Goal: Task Accomplishment & Management: Complete application form

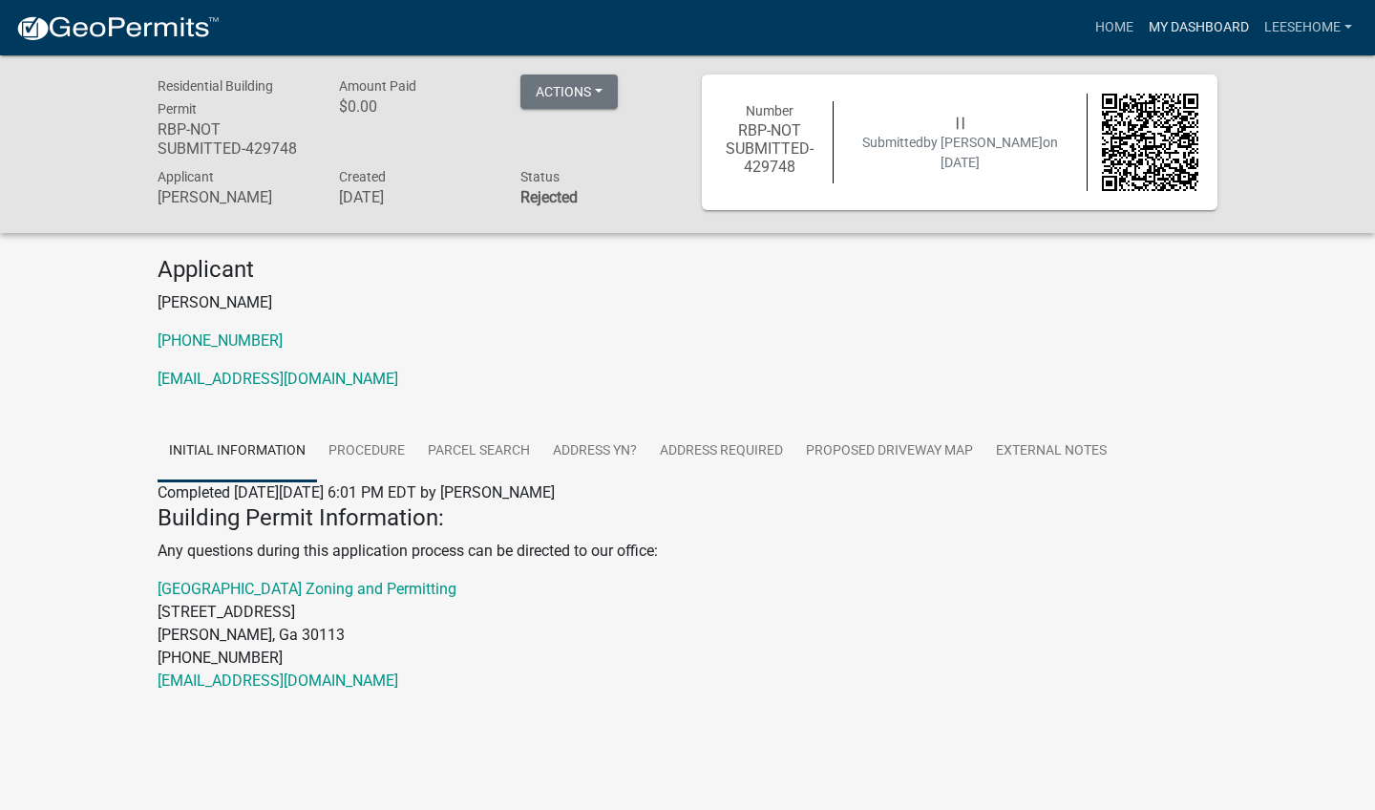
click at [1168, 36] on link "My Dashboard" at bounding box center [1199, 28] width 116 height 36
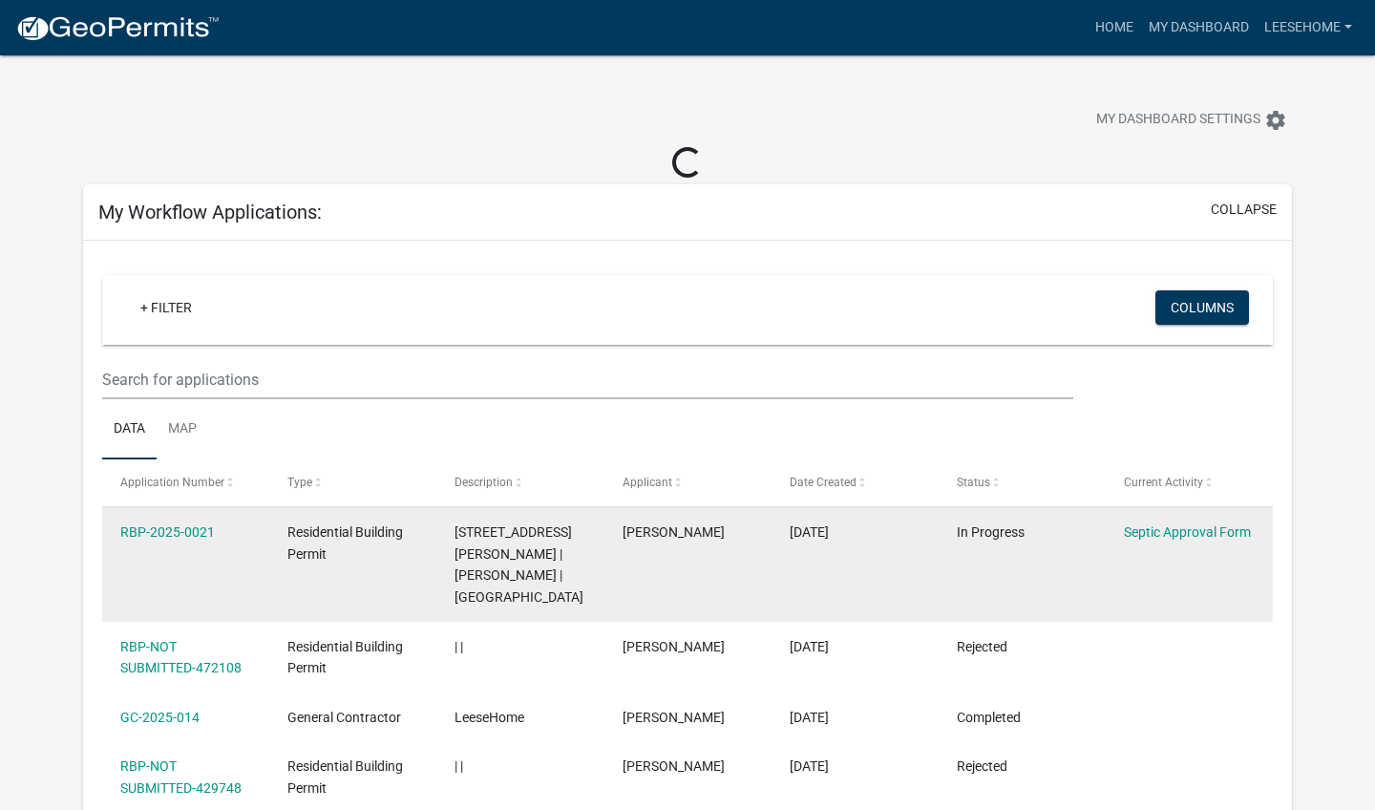
scroll to position [178, 0]
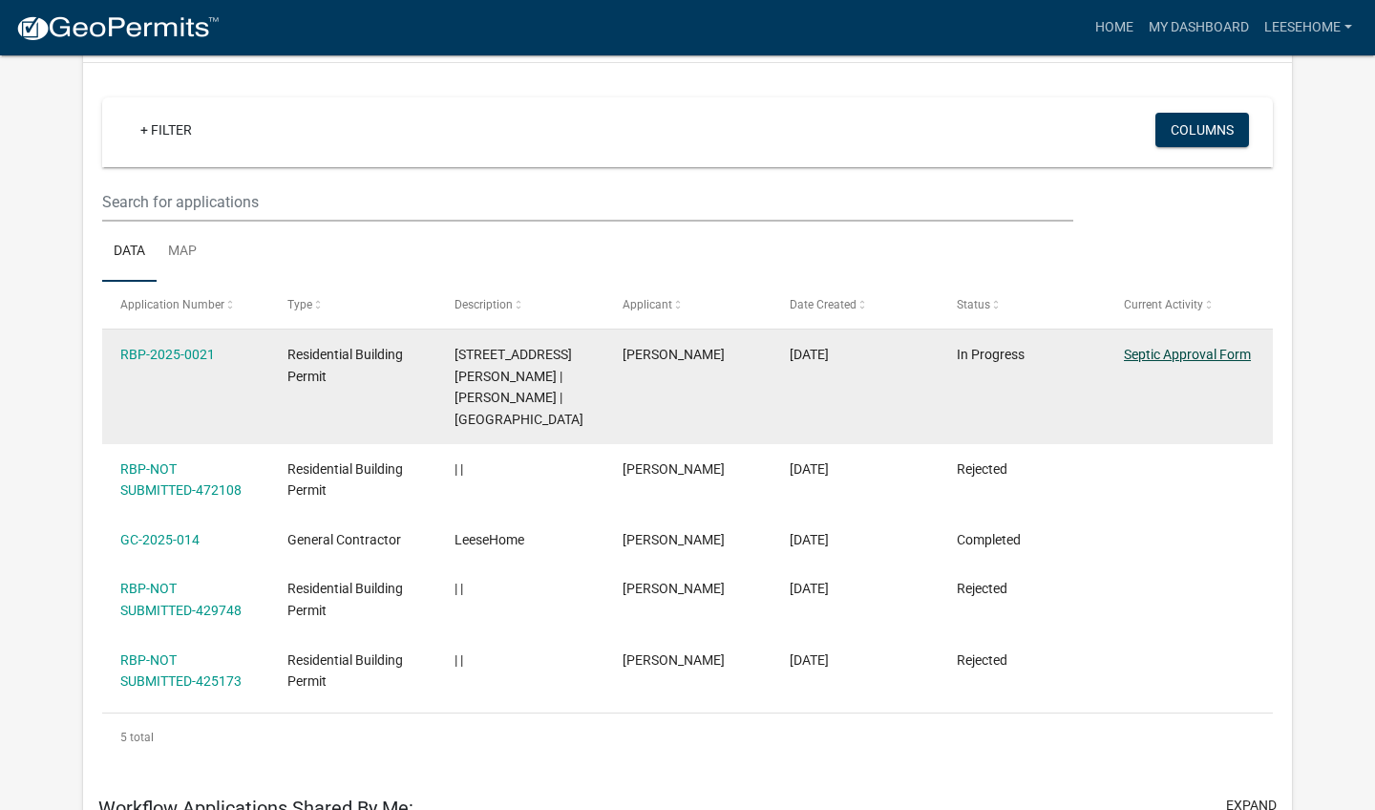
click at [1217, 357] on link "Septic Approval Form" at bounding box center [1187, 354] width 127 height 15
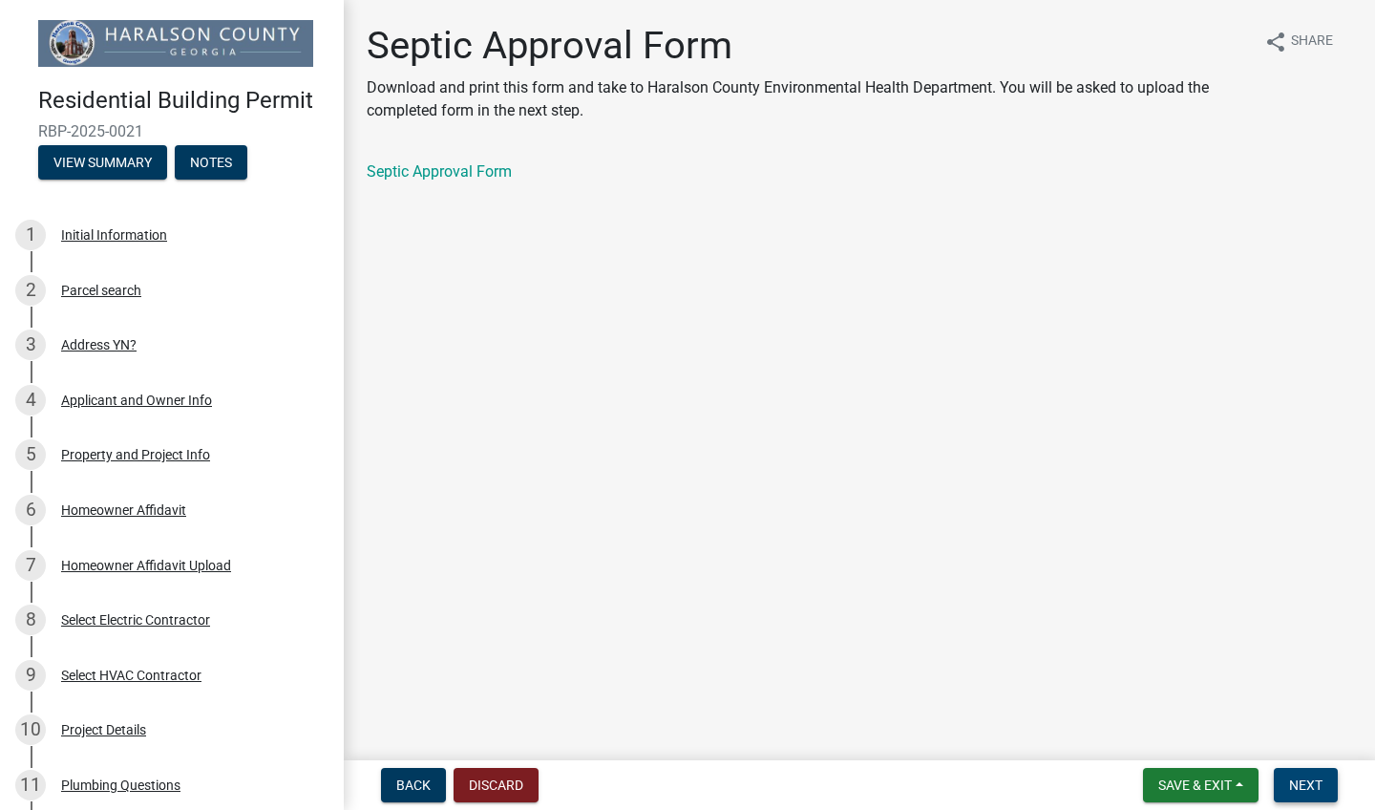
click at [1293, 790] on span "Next" at bounding box center [1305, 784] width 33 height 15
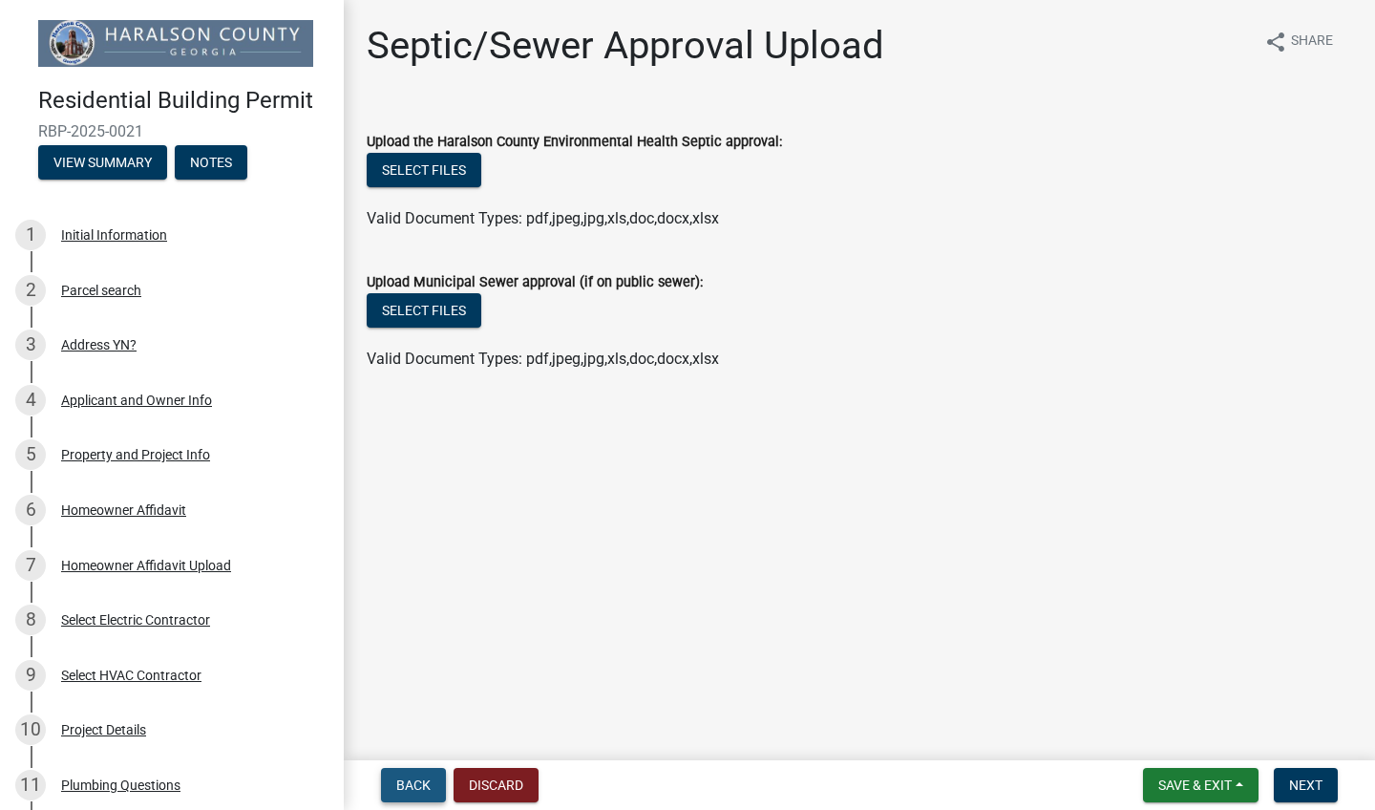
click at [410, 779] on span "Back" at bounding box center [413, 784] width 34 height 15
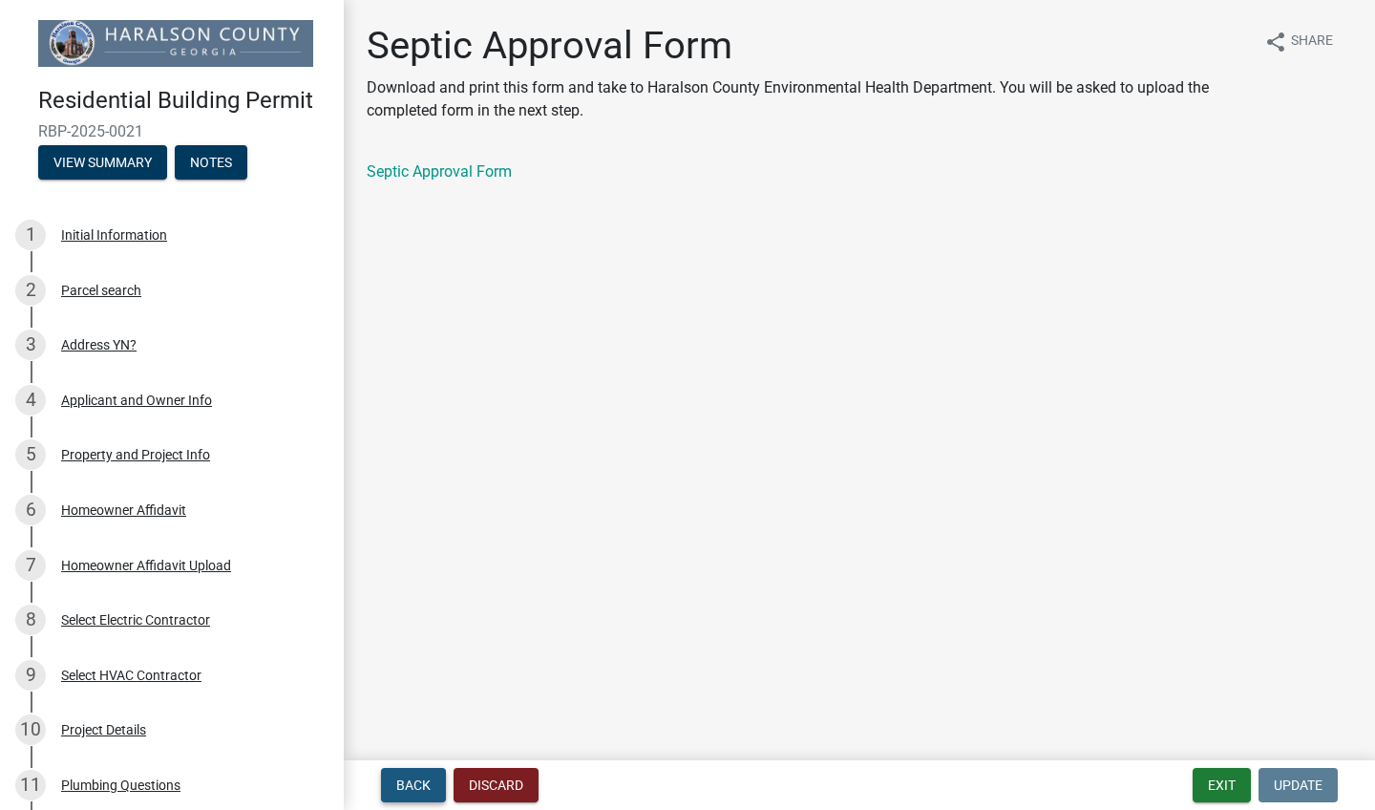
click at [410, 779] on span "Back" at bounding box center [413, 784] width 34 height 15
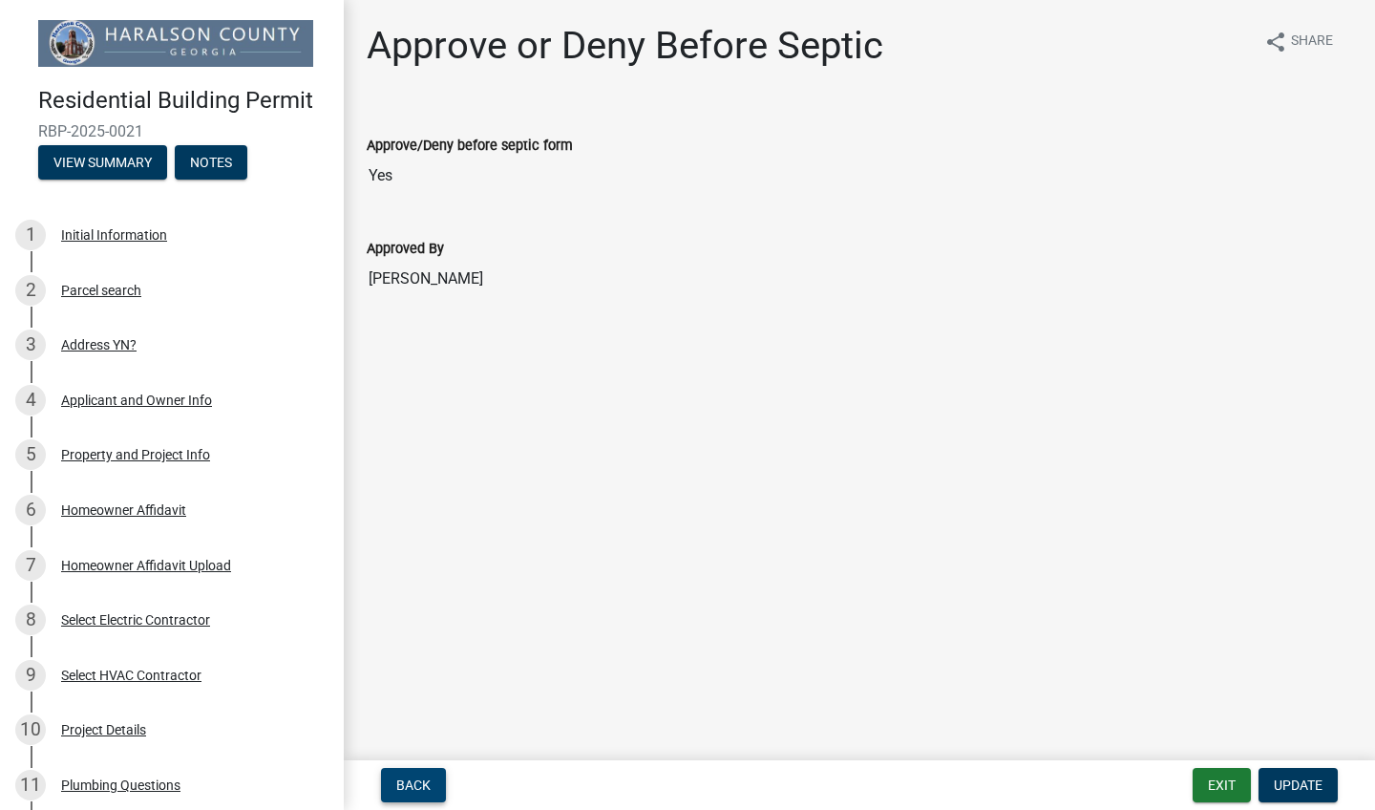
click at [402, 780] on span "Back" at bounding box center [413, 784] width 34 height 15
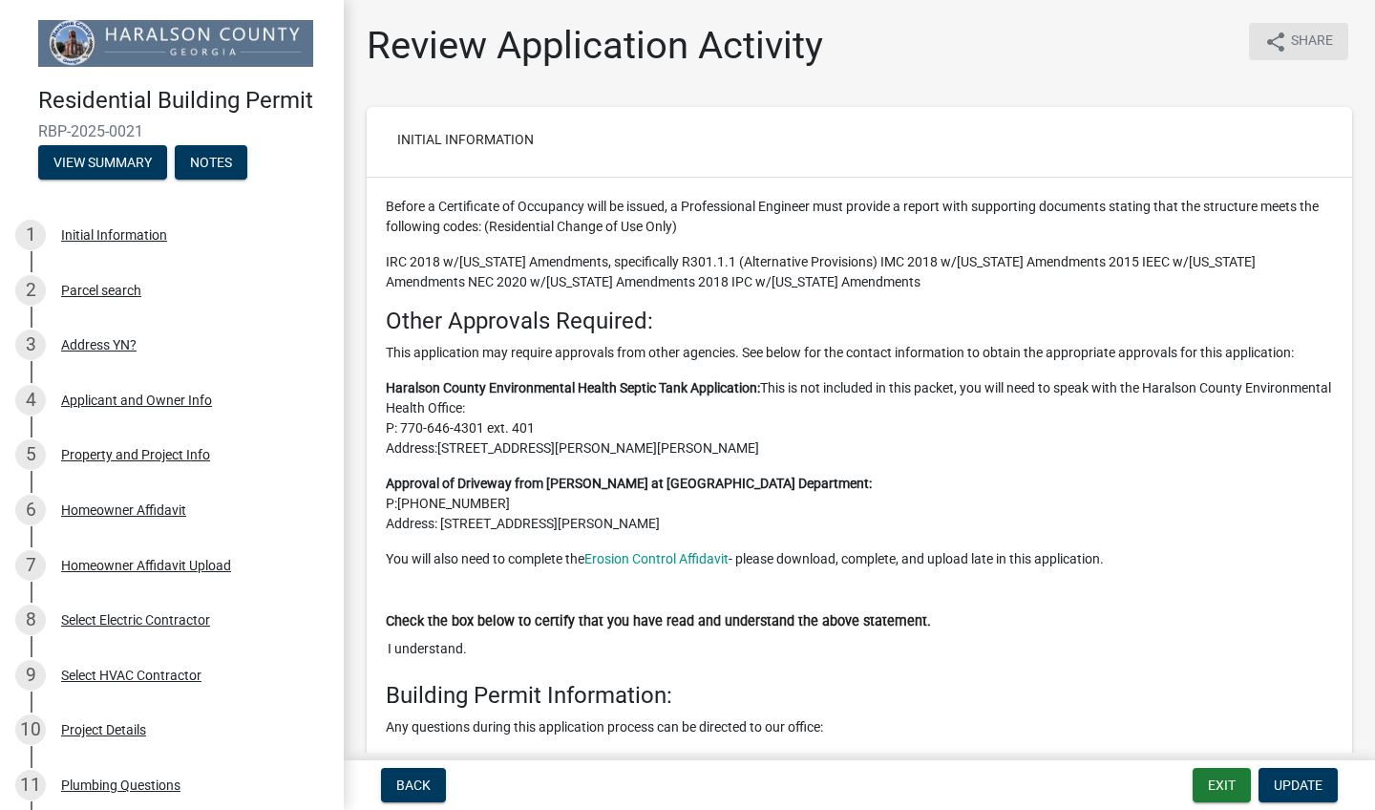
click at [1317, 44] on span "Share" at bounding box center [1312, 42] width 42 height 23
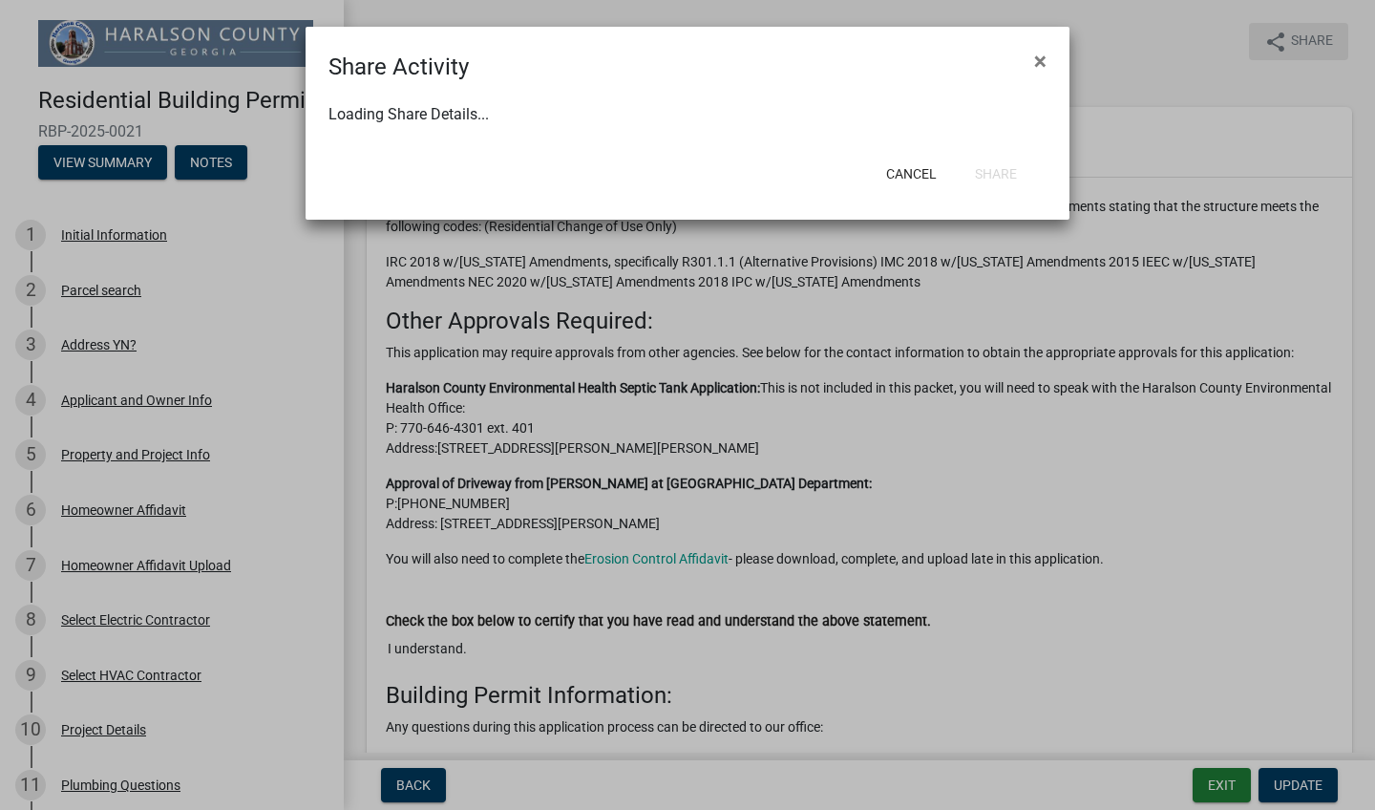
select select "0"
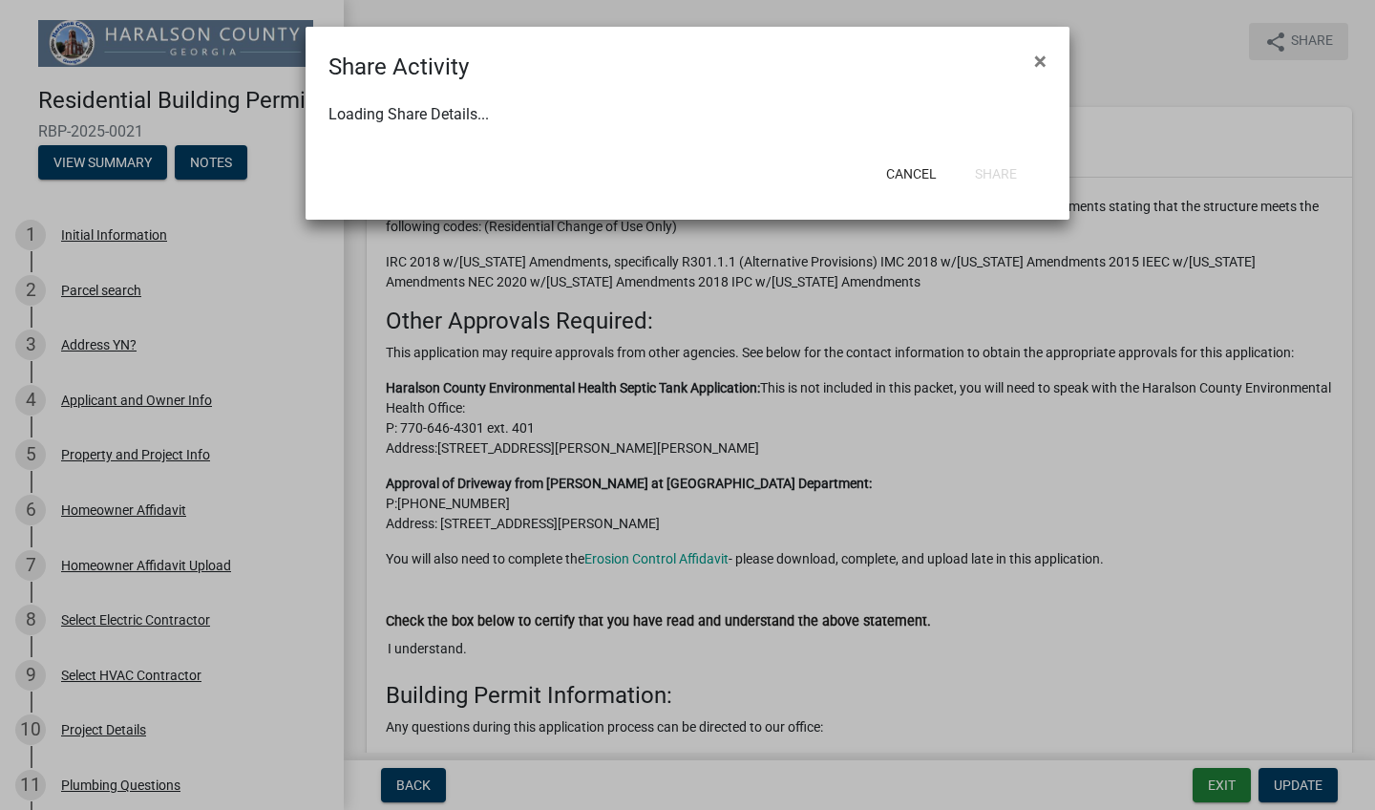
select select "0"
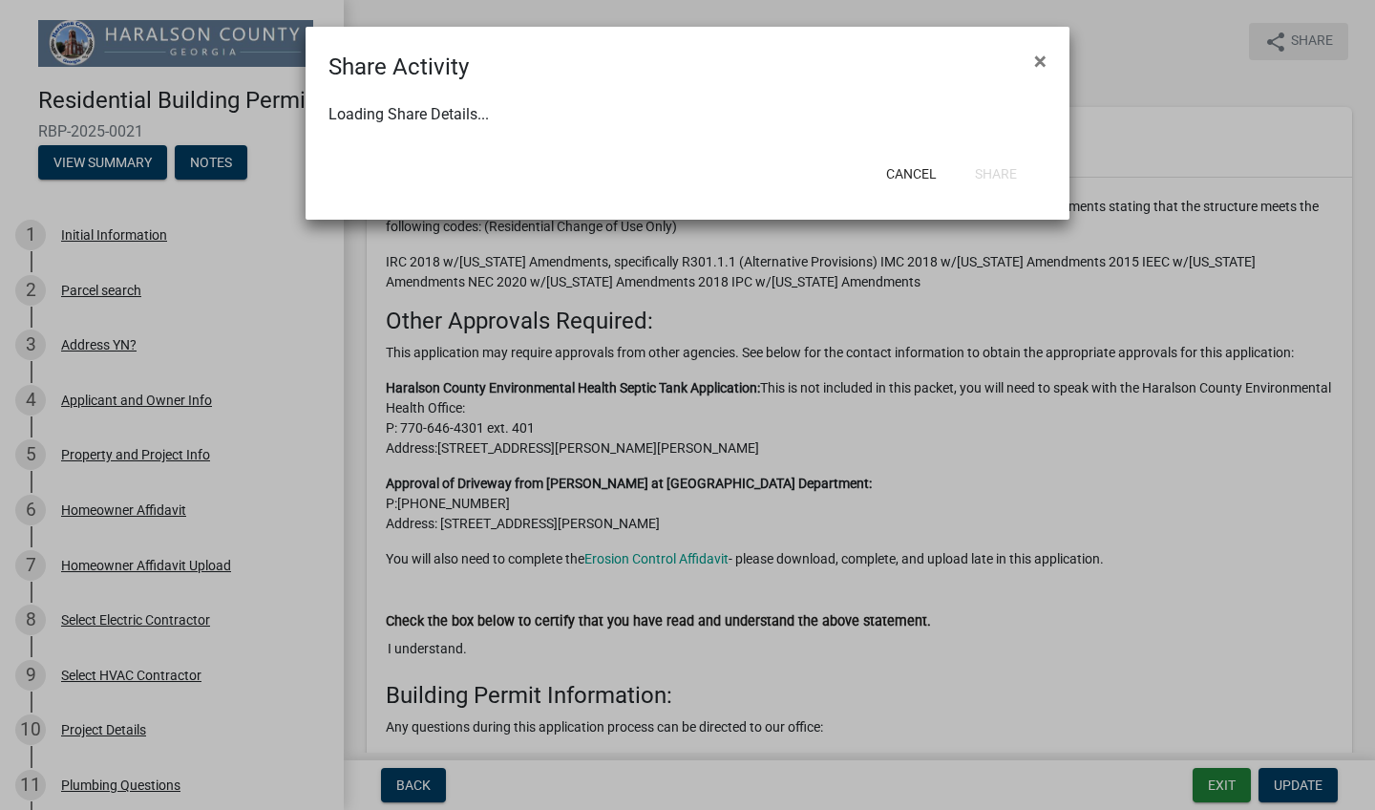
select select "0"
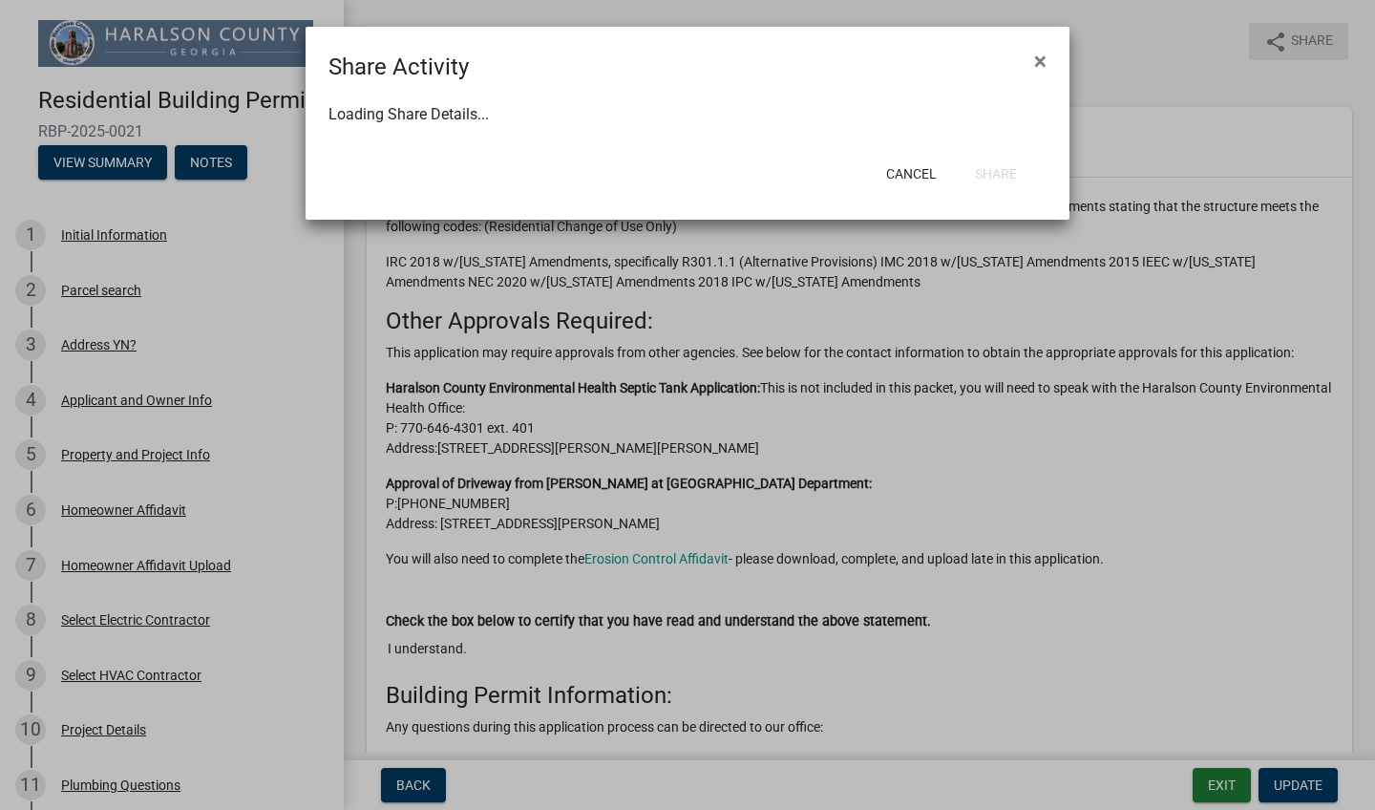
select select "0"
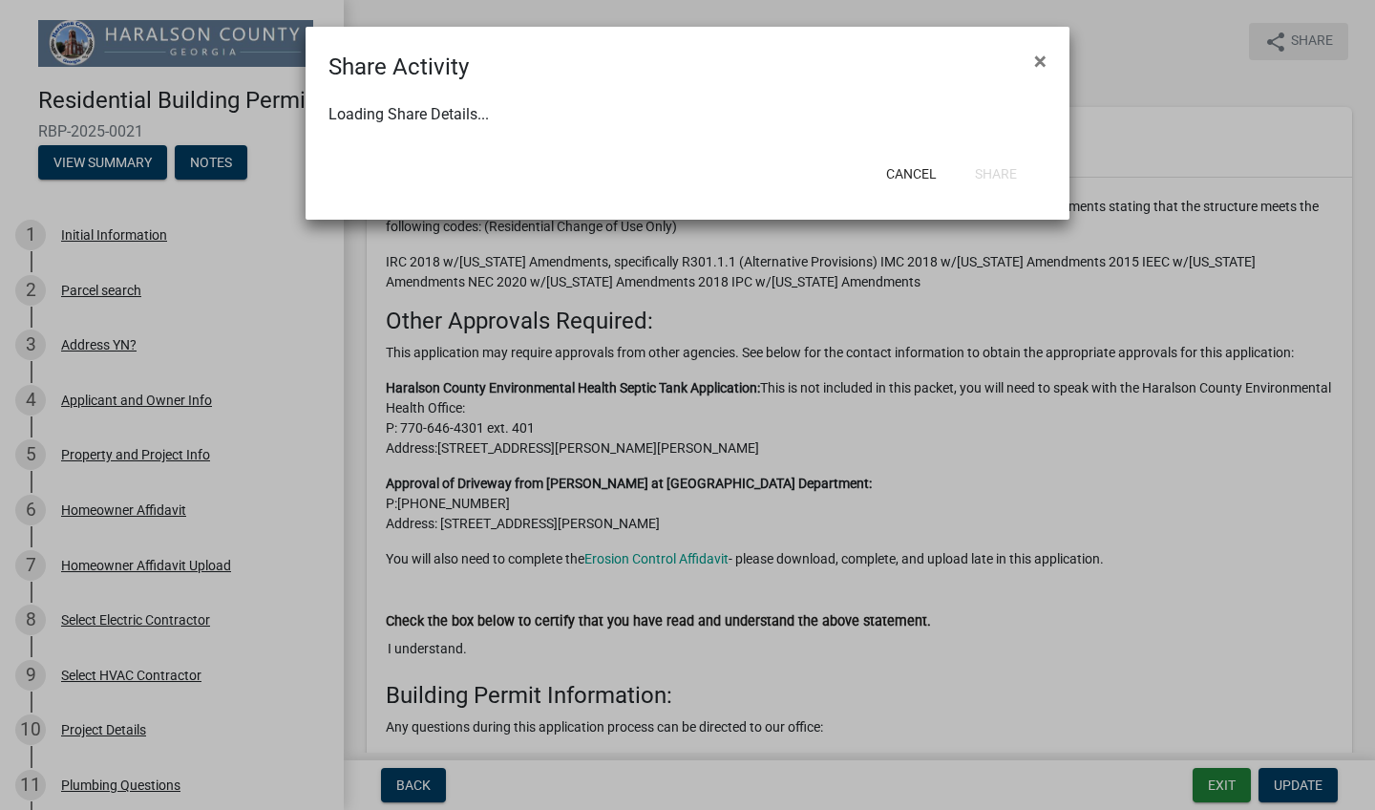
select select "0"
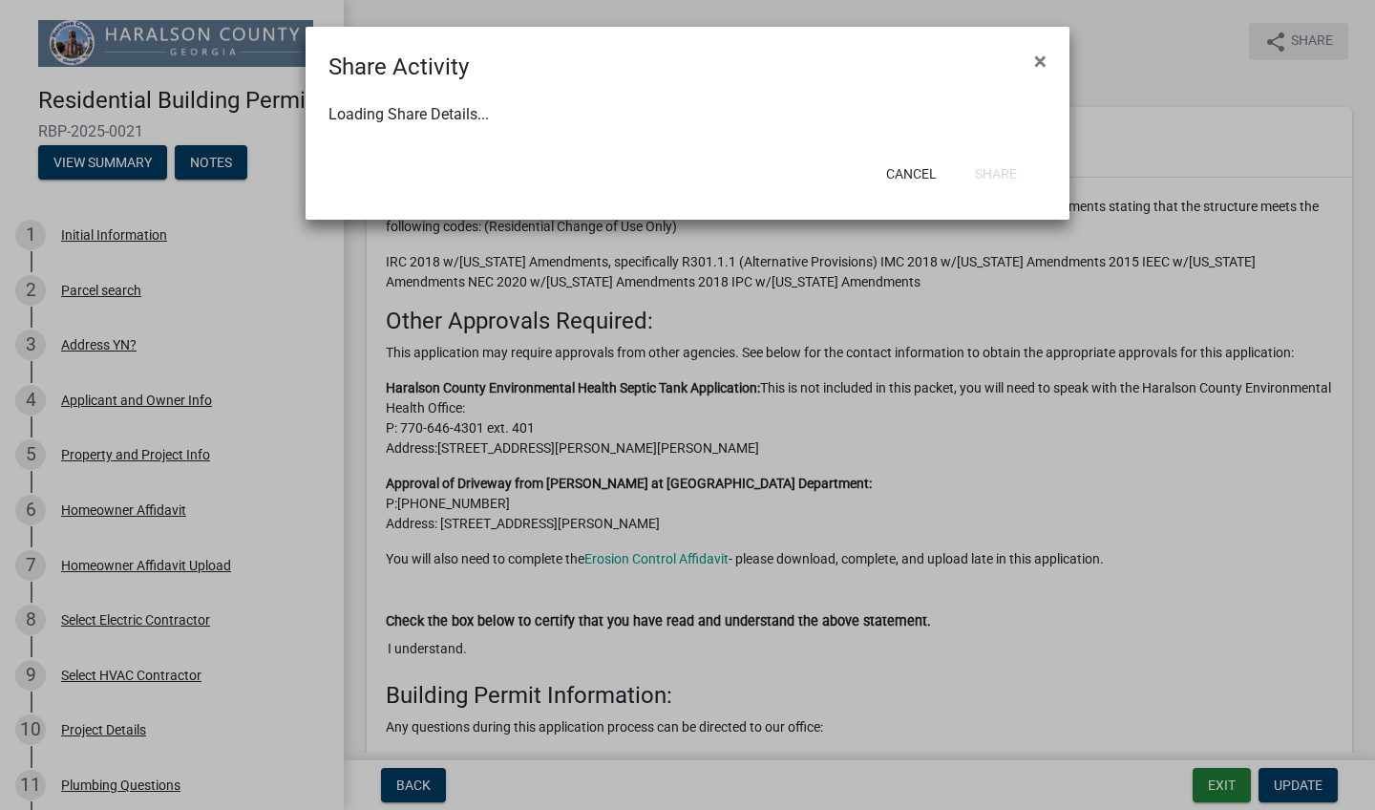
select select "0"
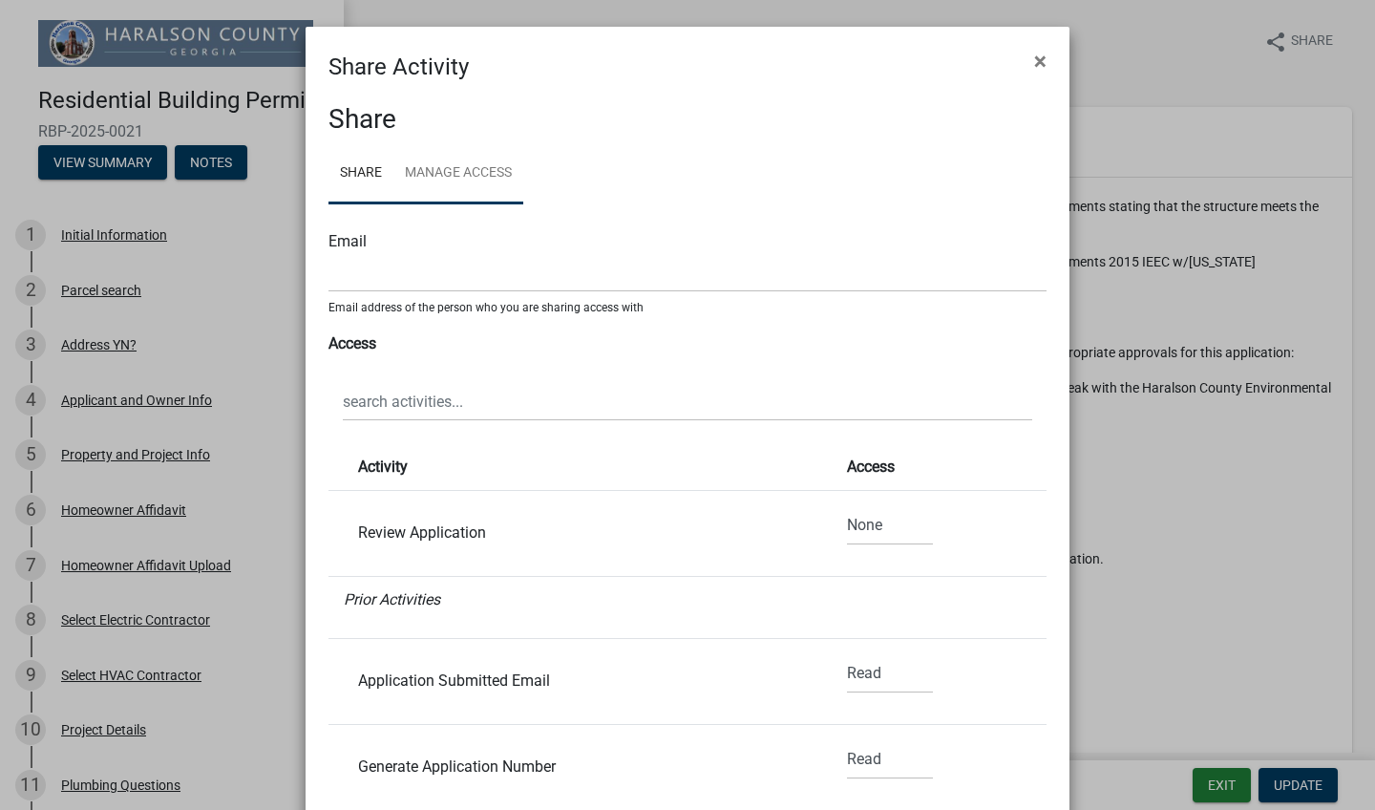
click at [423, 176] on link "Manage Access" at bounding box center [458, 173] width 130 height 61
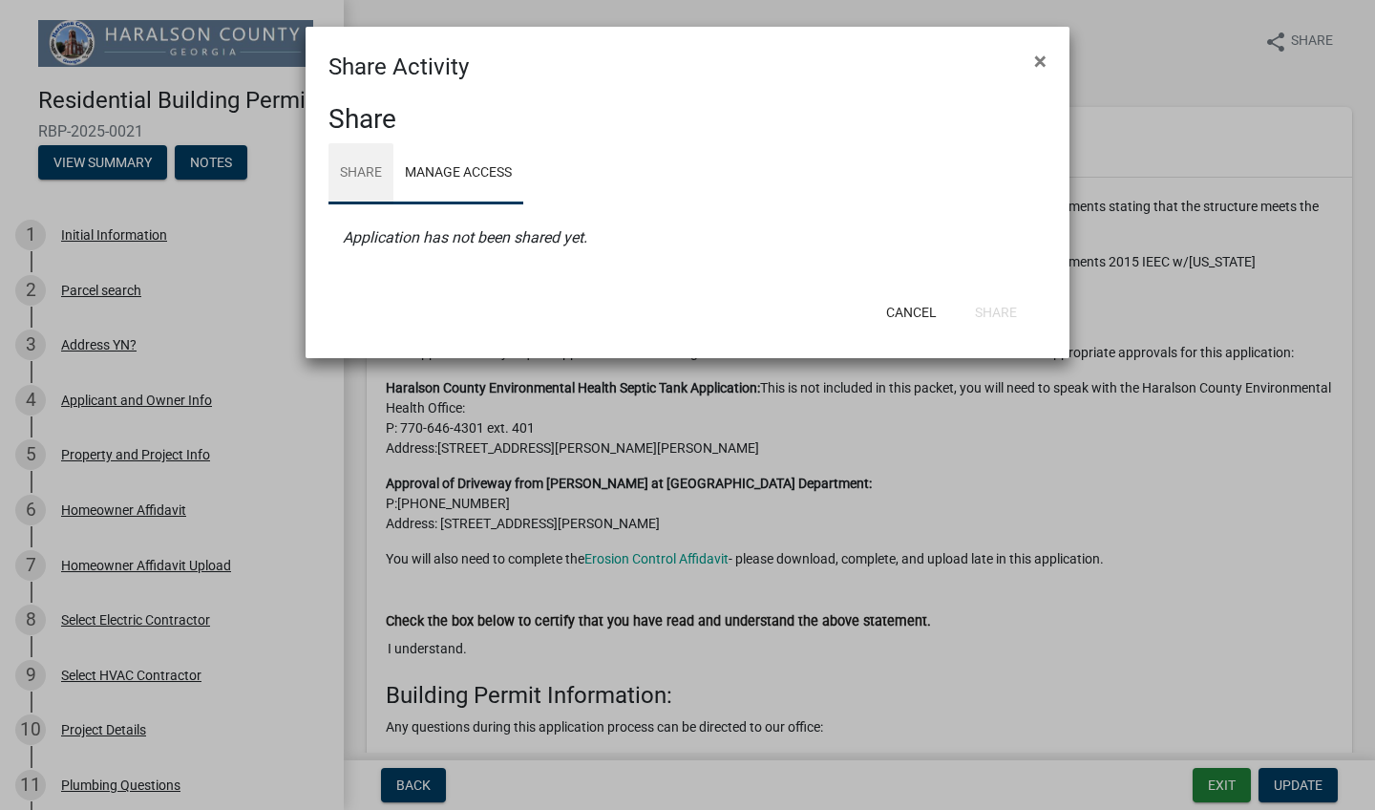
click at [358, 181] on link "Share" at bounding box center [360, 173] width 65 height 61
select select "0"
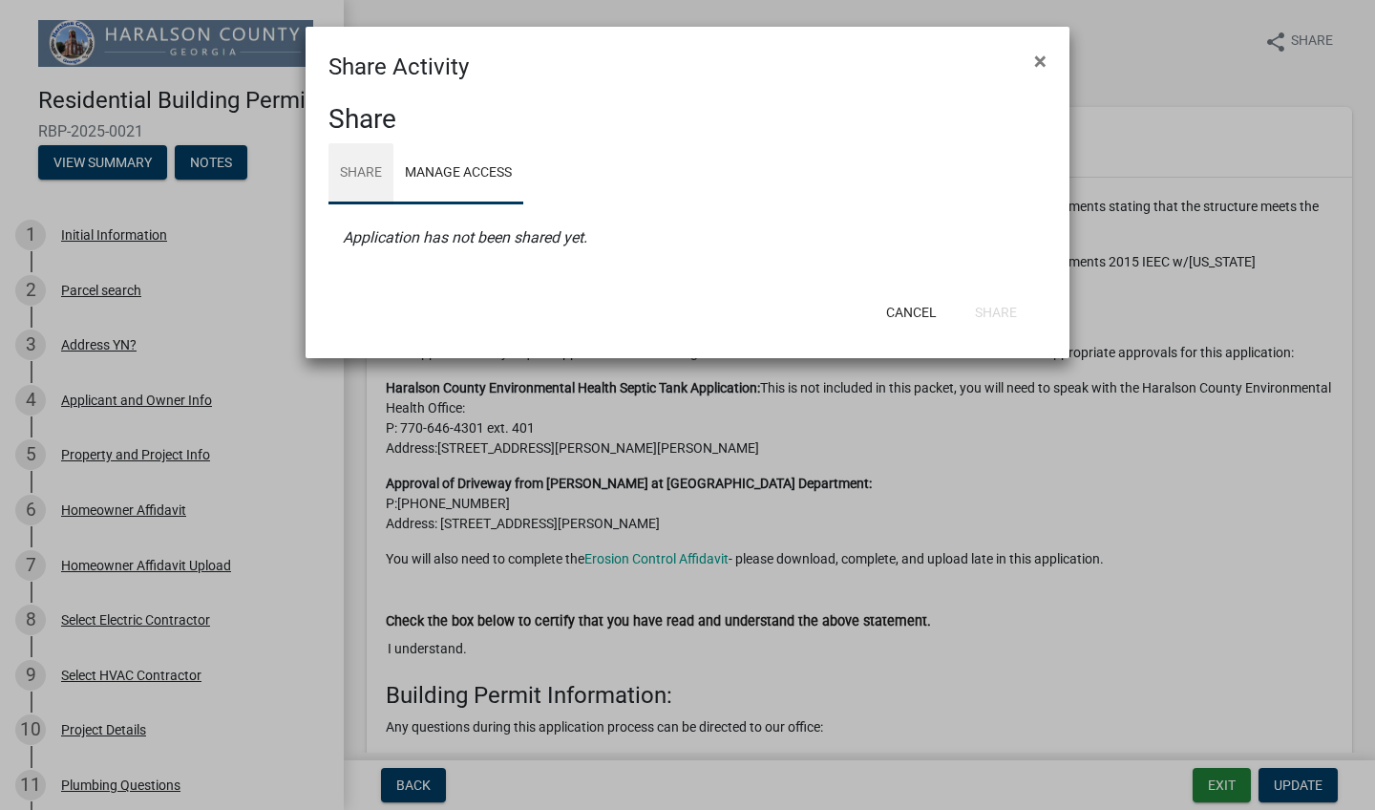
select select "0"
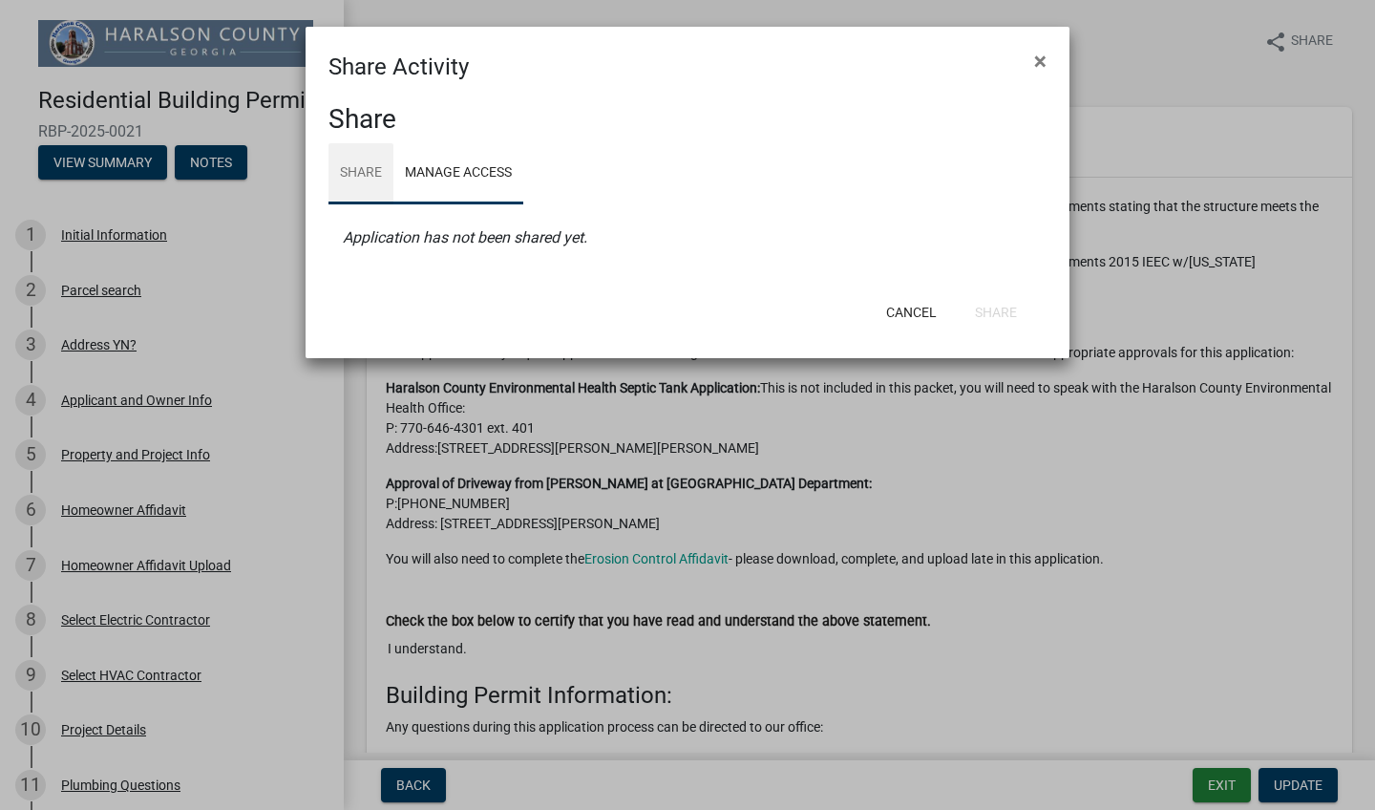
select select "0"
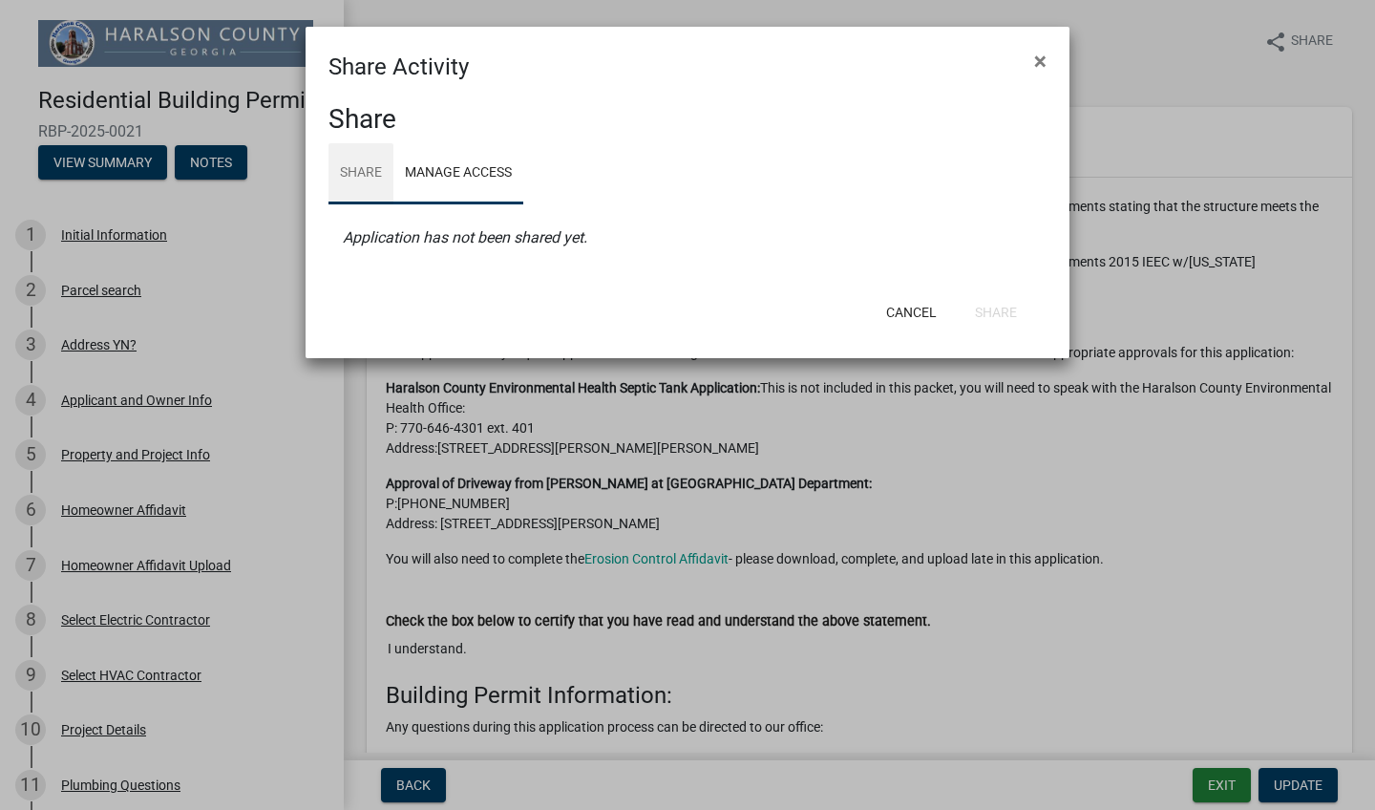
select select "0"
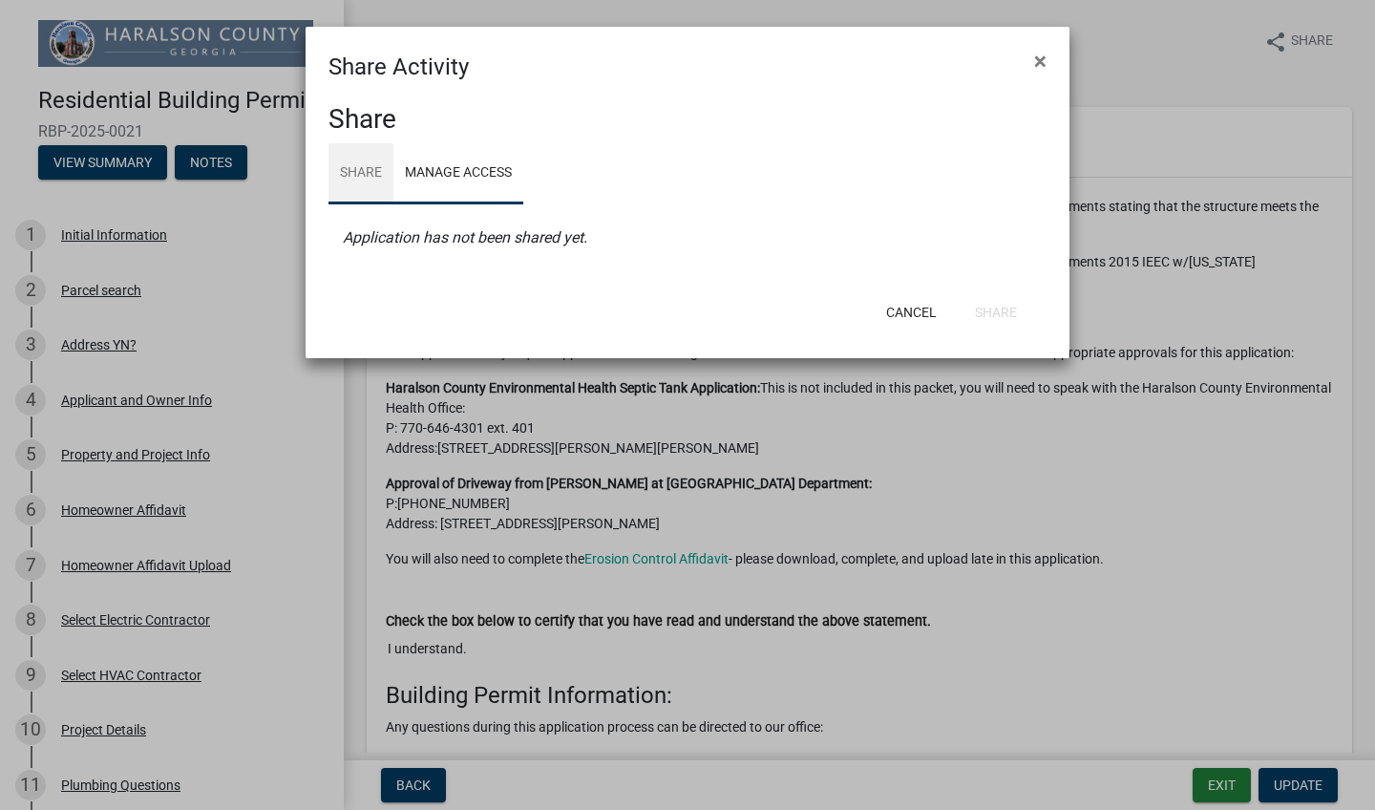
select select "0"
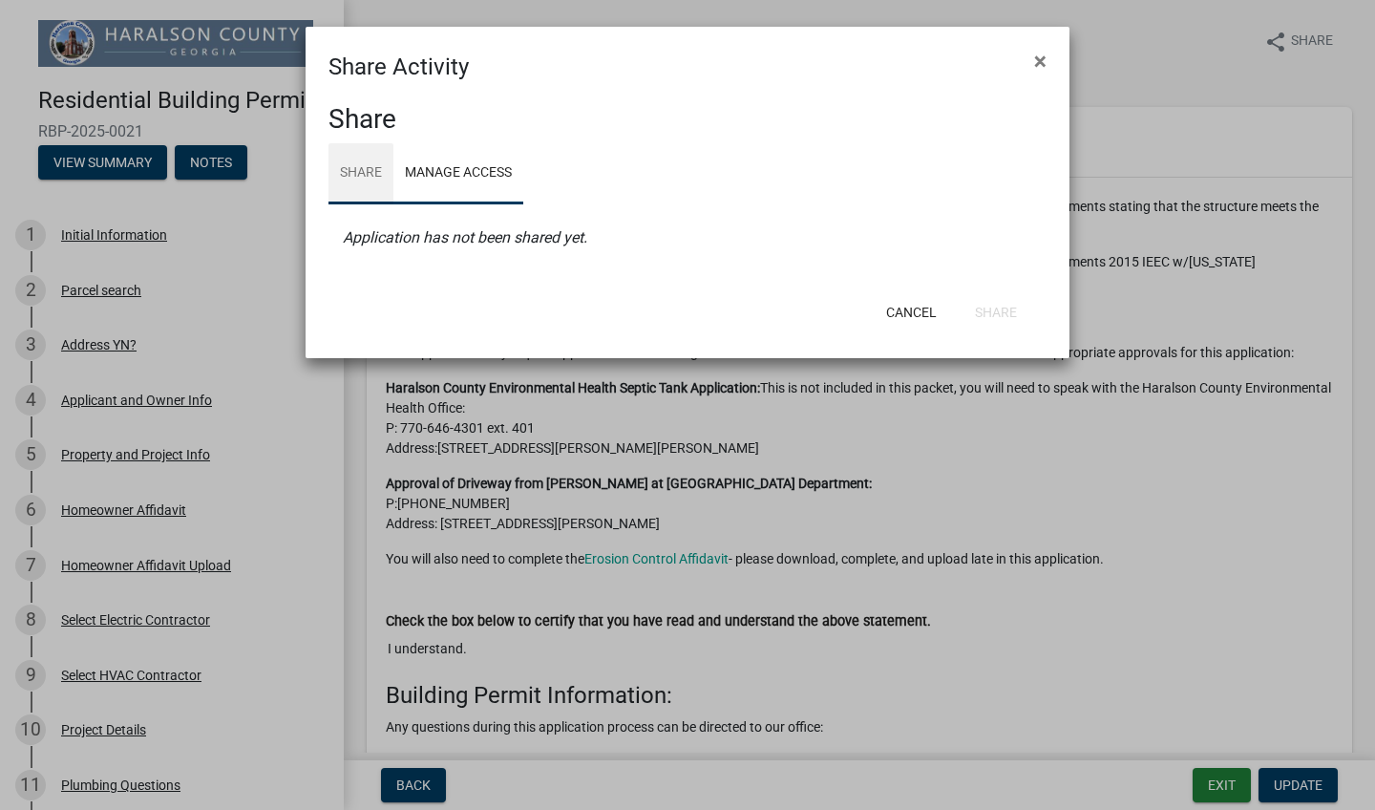
select select "0"
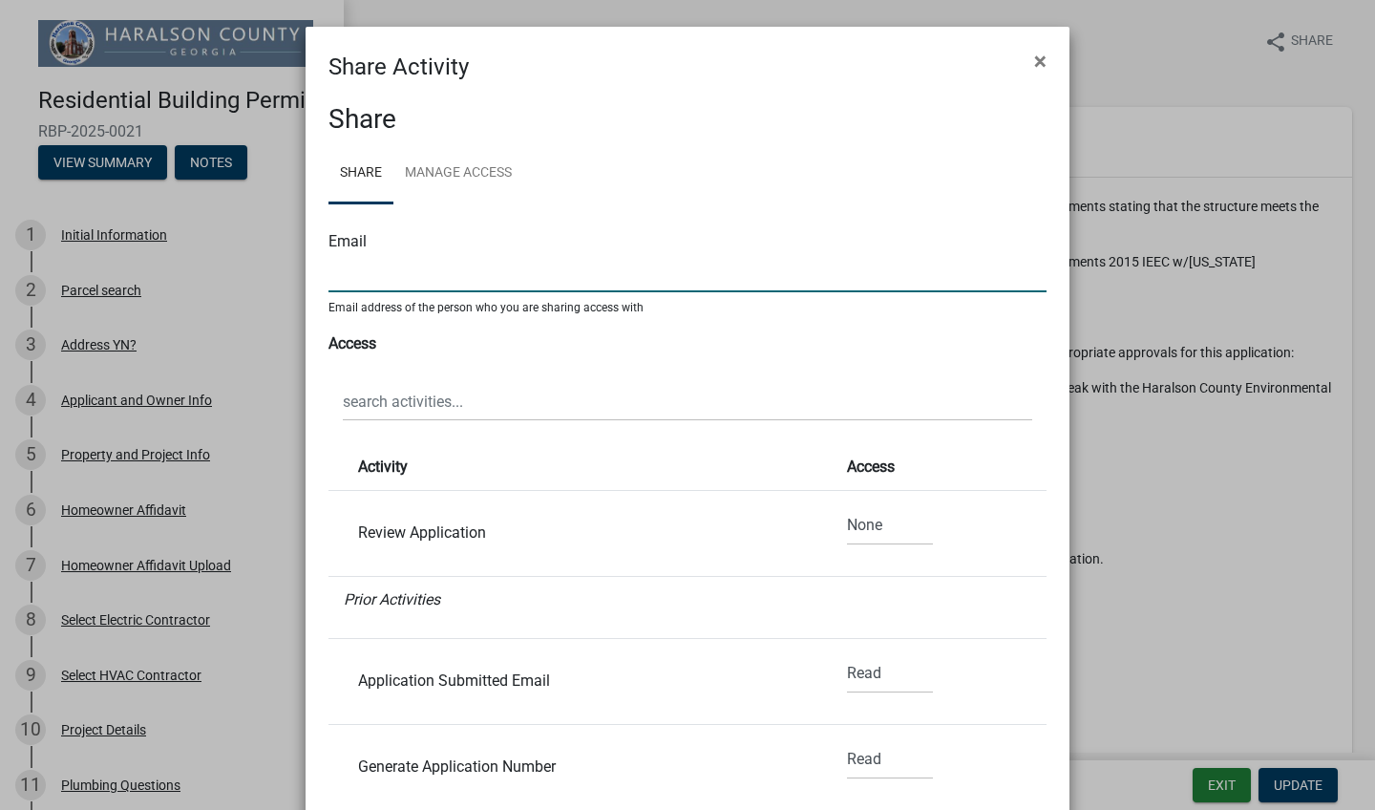
click at [364, 269] on input "text" at bounding box center [687, 272] width 718 height 39
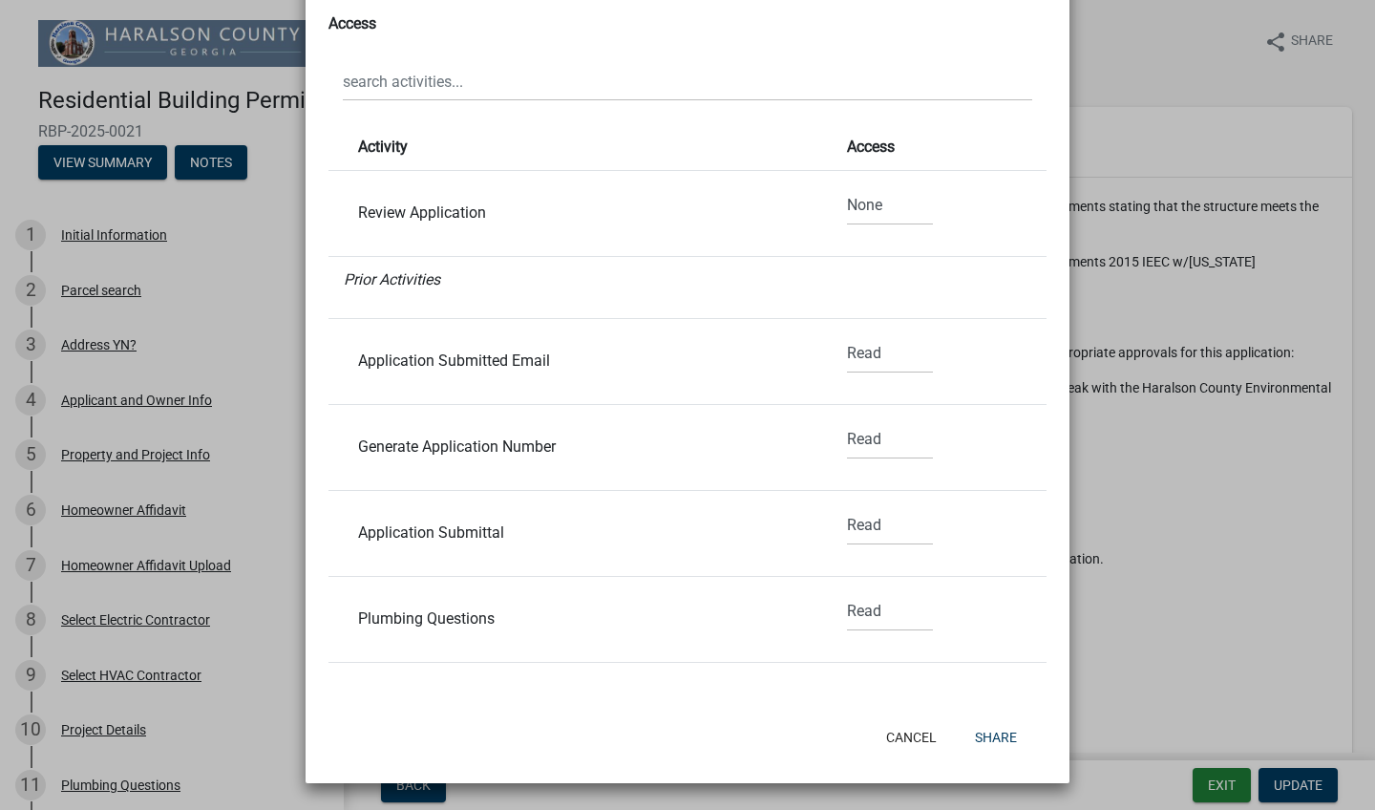
scroll to position [319, 0]
type input "william@leesehome.com"
select select "0"
click at [997, 739] on button "Share" at bounding box center [995, 738] width 73 height 34
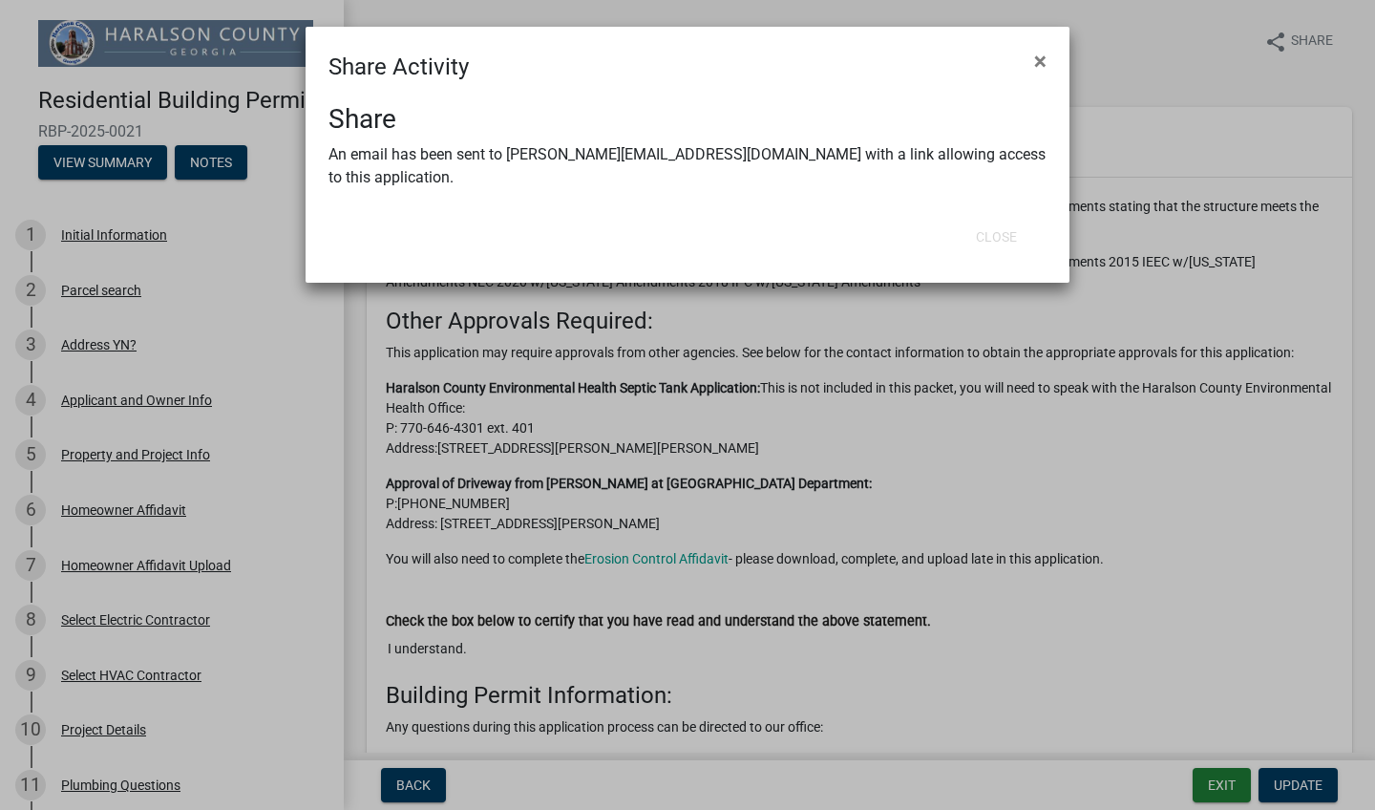
click at [628, 368] on ngb-modal-window "Share Activity × Share An email has been sent to william@leesehome.com with a l…" at bounding box center [687, 405] width 1375 height 810
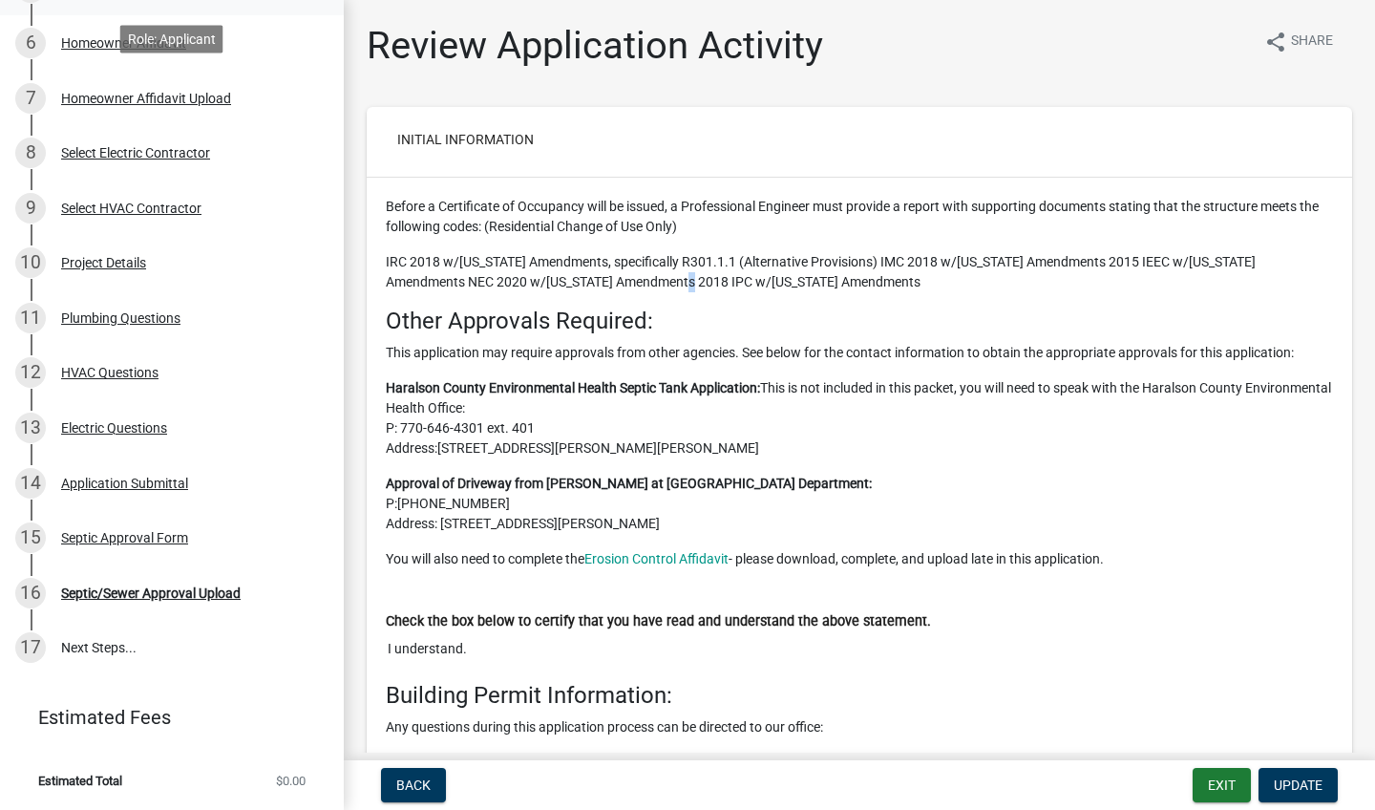
scroll to position [466, 0]
click at [123, 547] on div "15 Septic Approval Form" at bounding box center [164, 538] width 298 height 31
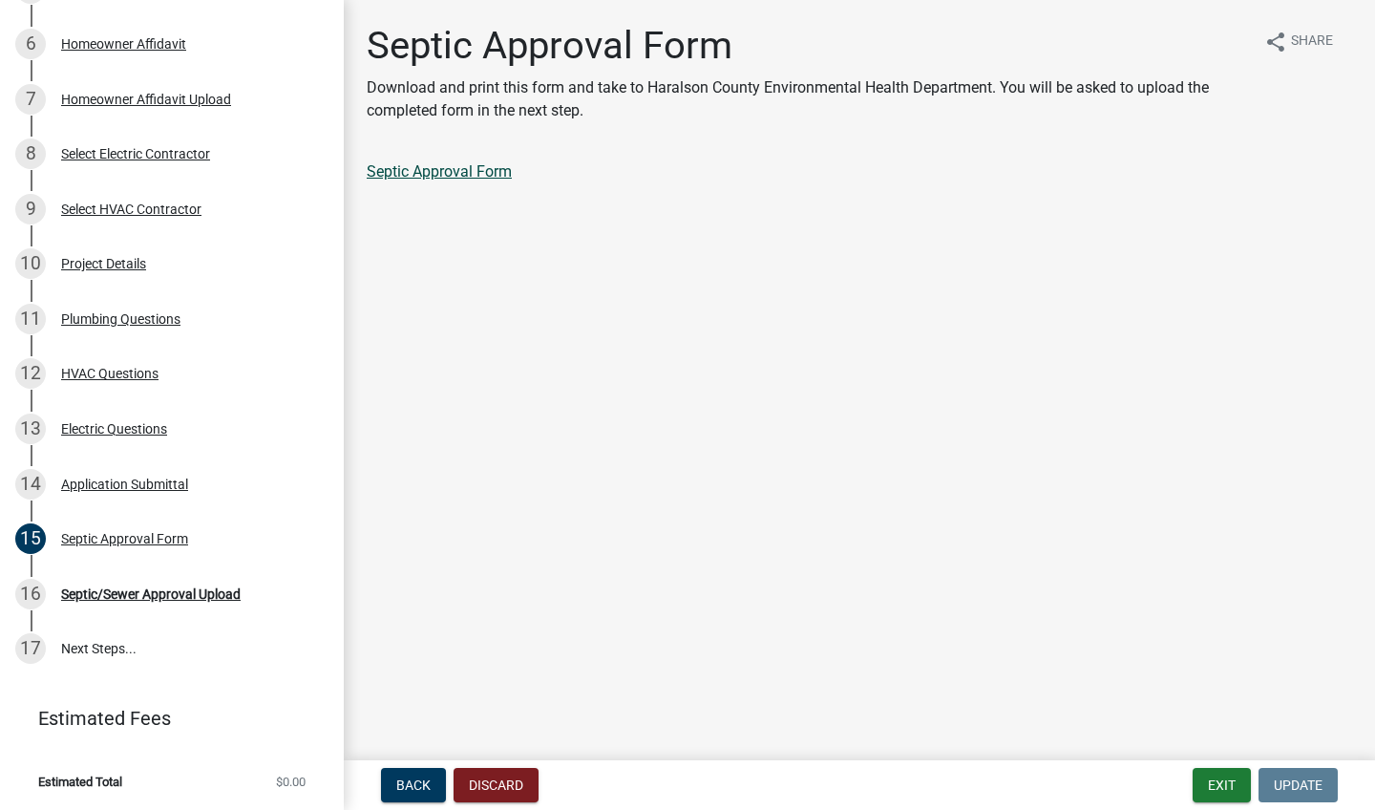
click at [487, 173] on link "Septic Approval Form" at bounding box center [439, 171] width 145 height 18
click at [1239, 773] on button "Exit" at bounding box center [1221, 785] width 58 height 34
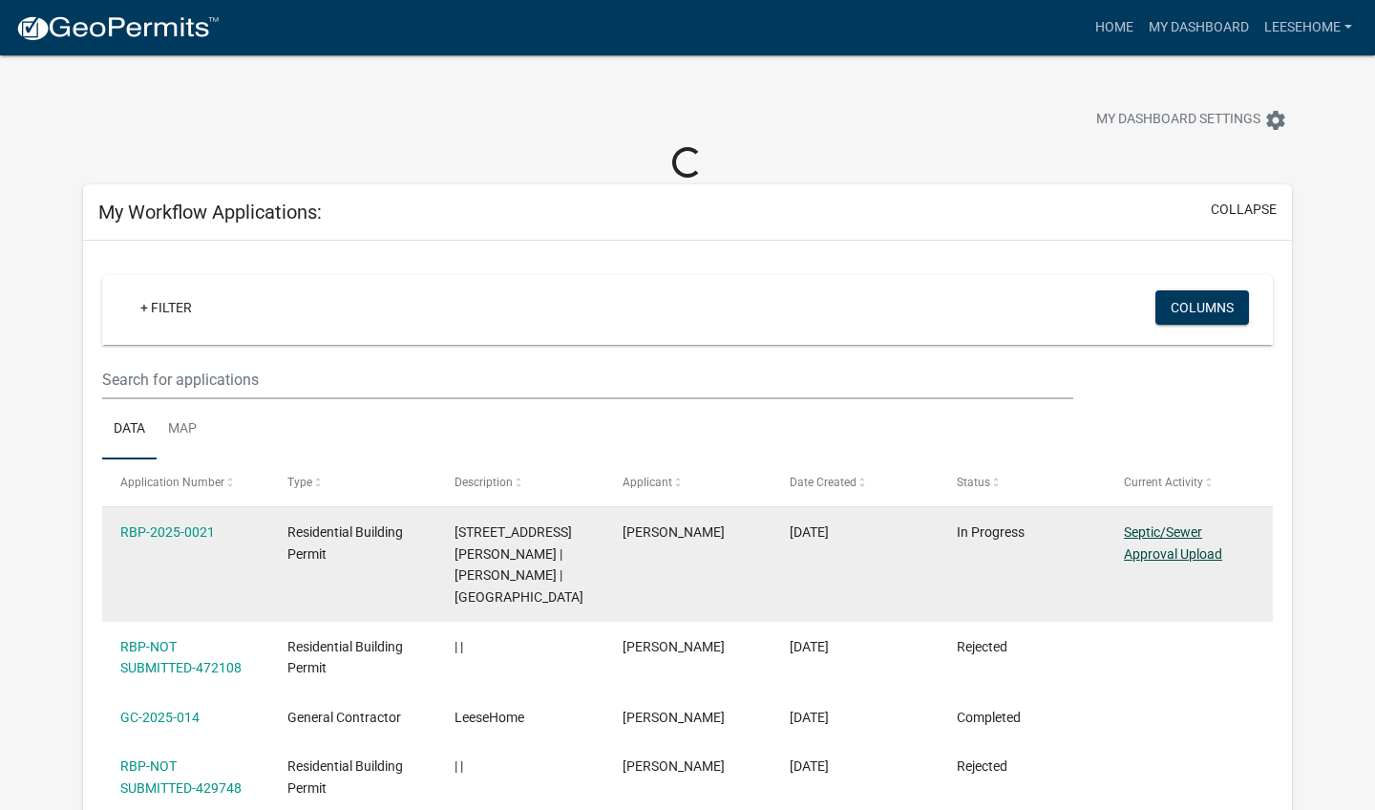
click at [1145, 559] on link "Septic/Sewer Approval Upload" at bounding box center [1173, 542] width 98 height 37
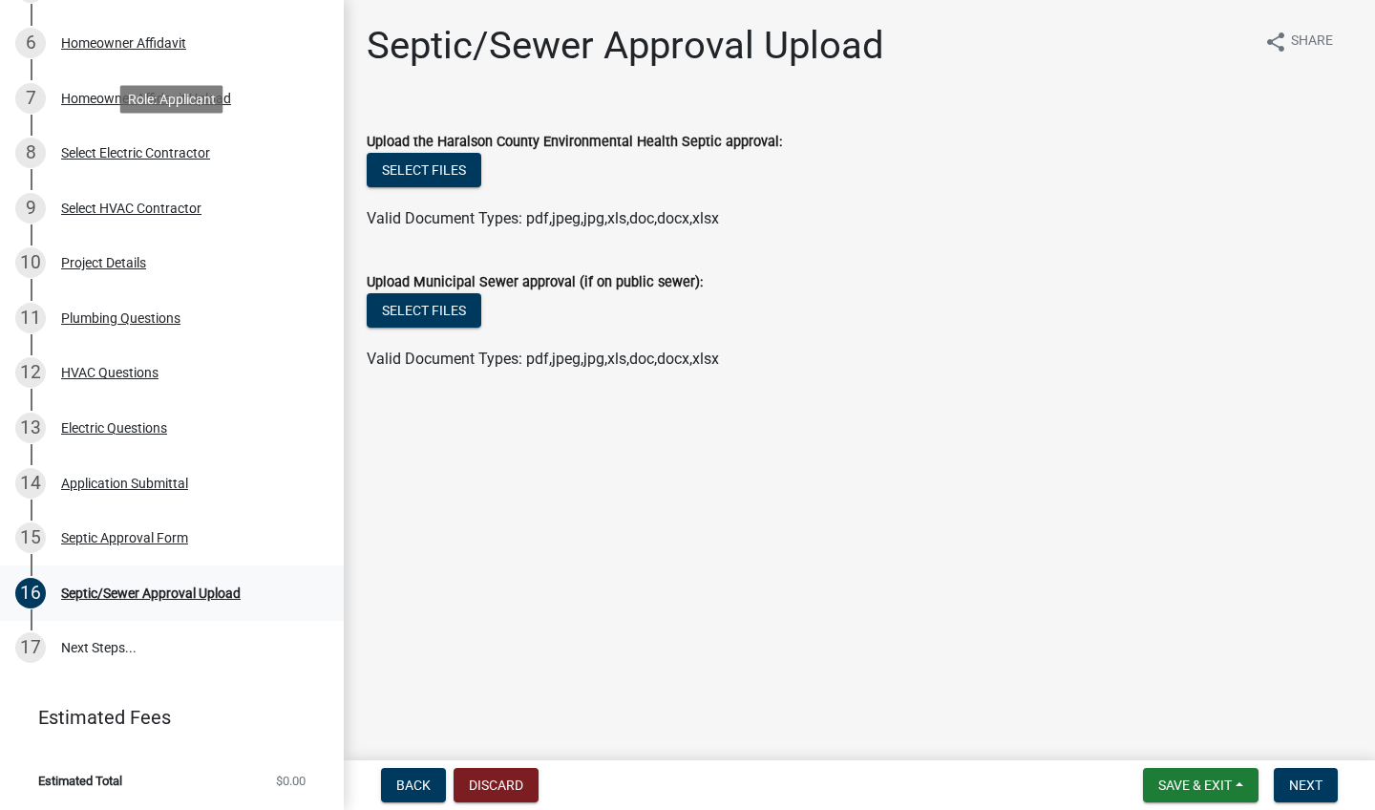
scroll to position [466, 0]
click at [1201, 787] on span "Save & Exit" at bounding box center [1195, 784] width 74 height 15
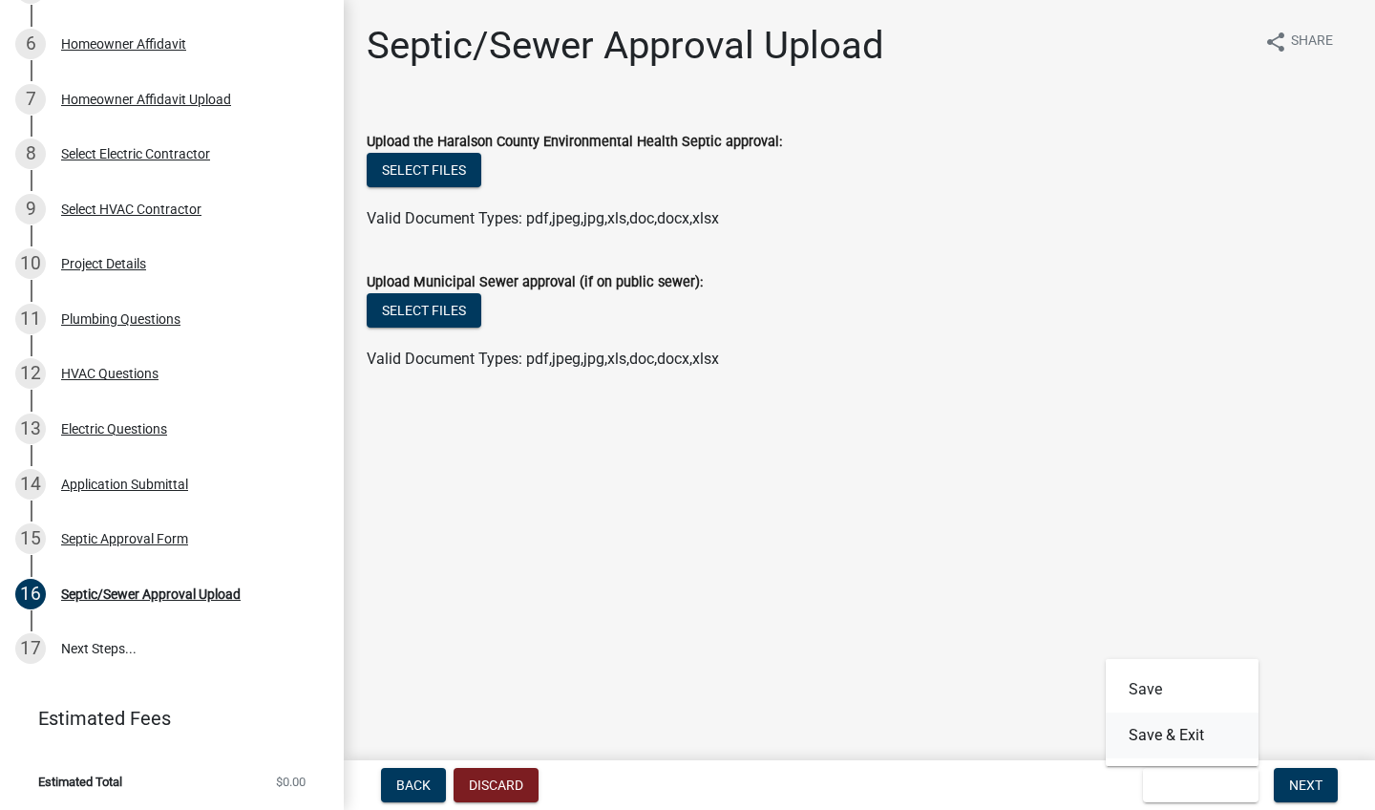
click at [1206, 736] on button "Save & Exit" at bounding box center [1181, 735] width 153 height 46
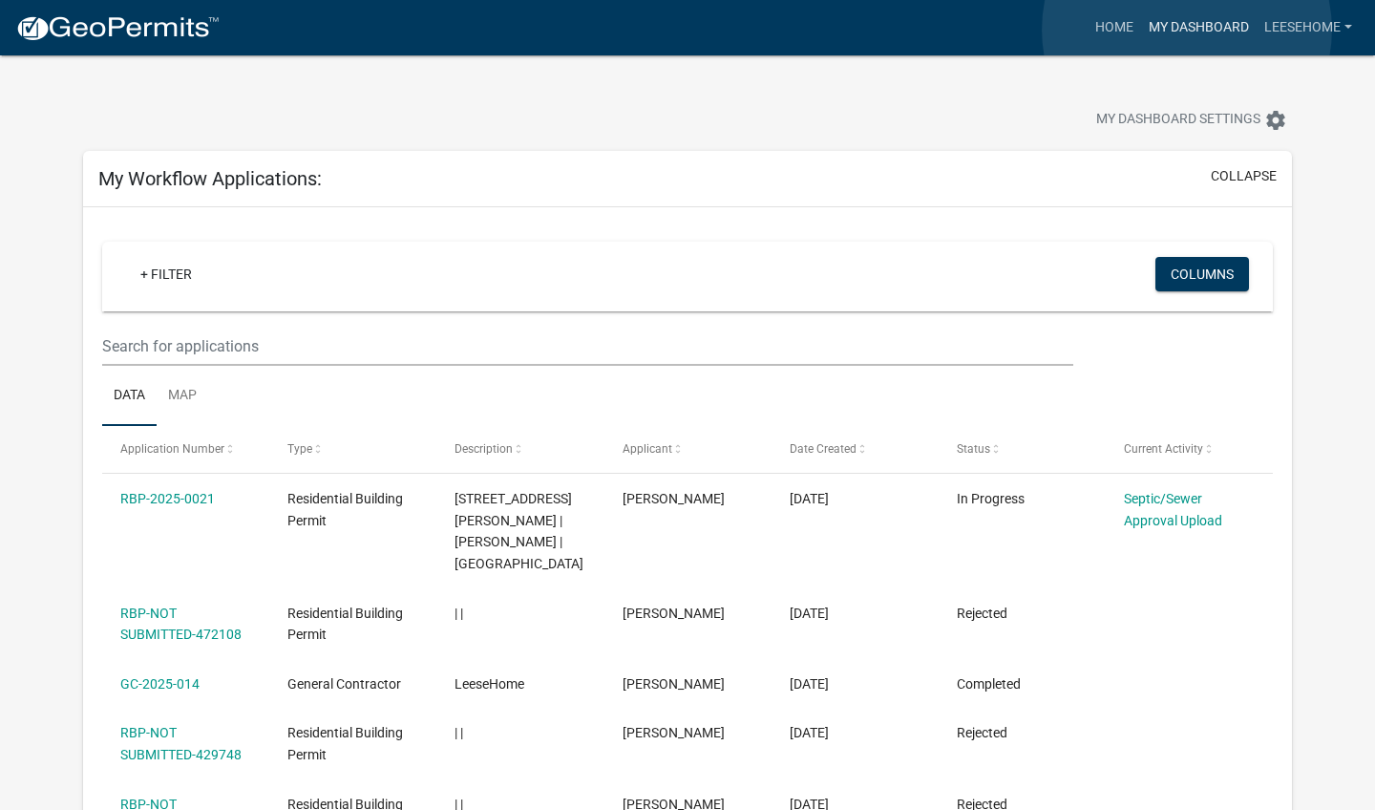
click at [1187, 30] on link "My Dashboard" at bounding box center [1199, 28] width 116 height 36
click at [1110, 21] on link "Home" at bounding box center [1113, 28] width 53 height 36
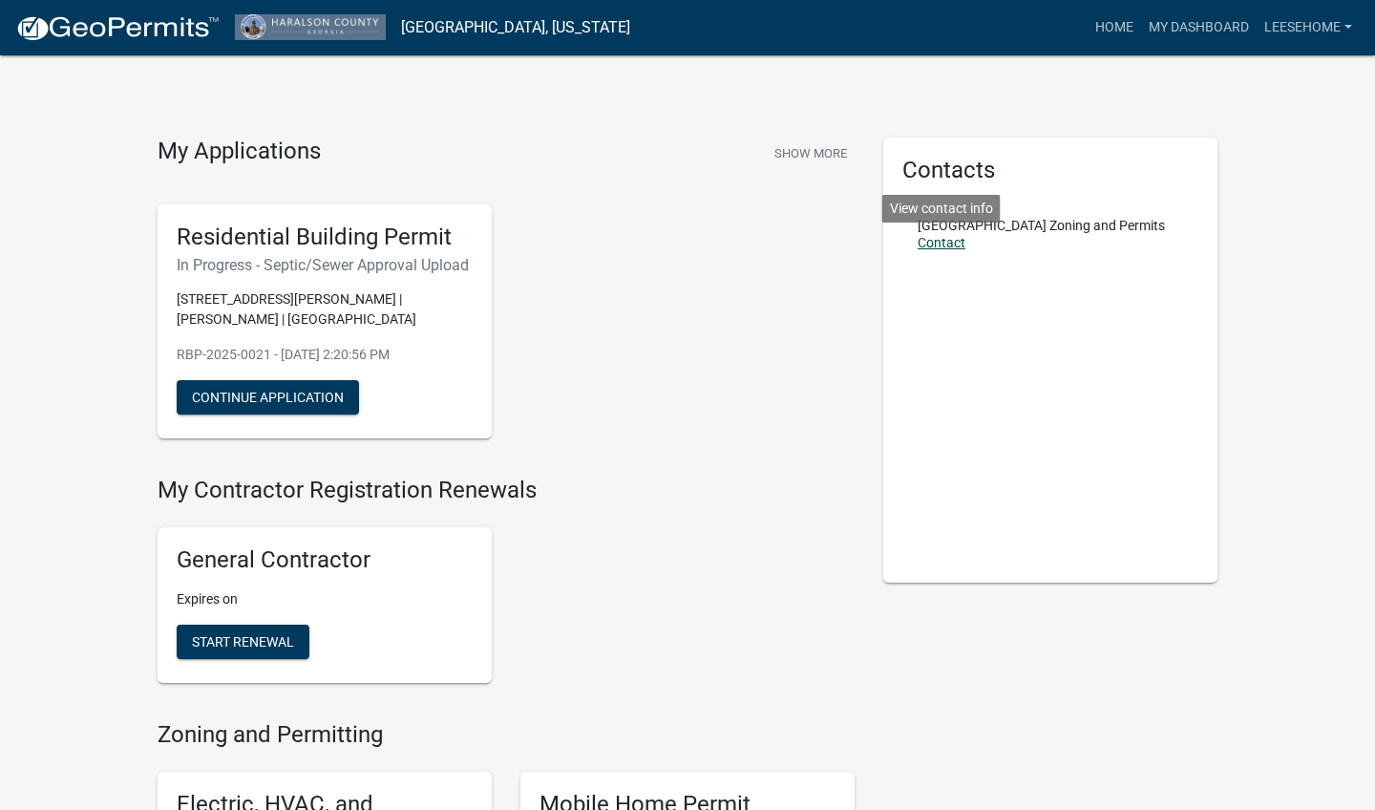
click at [943, 243] on link "Contact" at bounding box center [941, 242] width 48 height 15
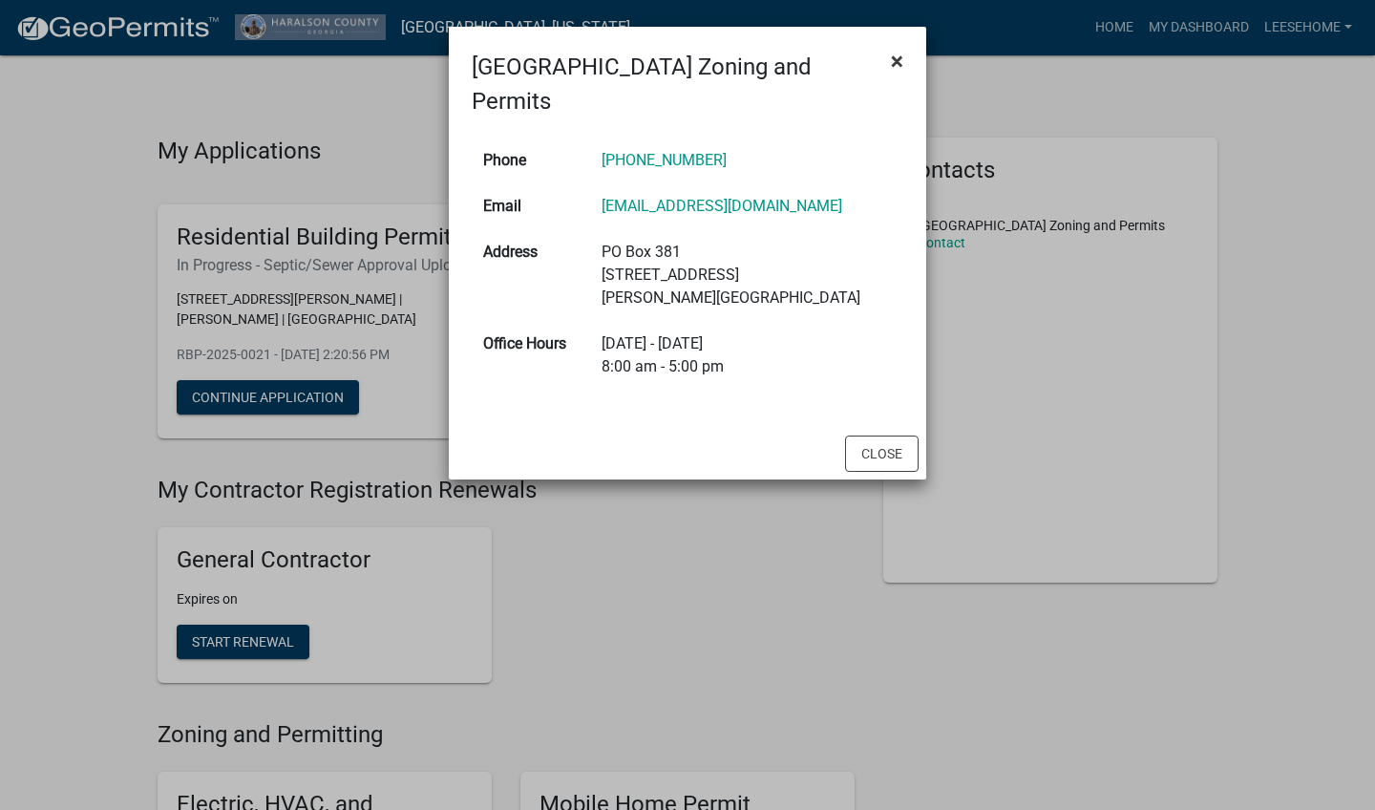
click at [900, 65] on span "×" at bounding box center [897, 61] width 12 height 27
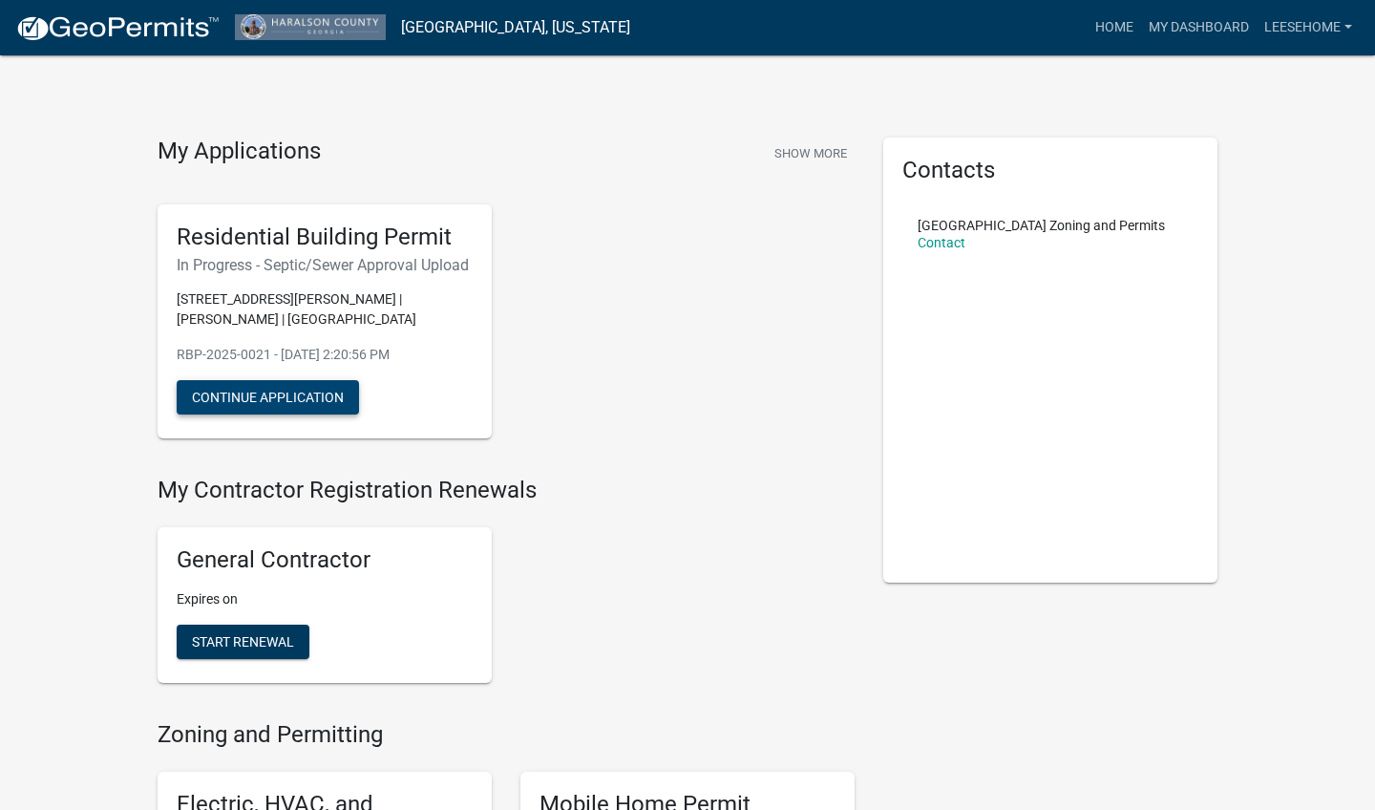
click at [287, 406] on button "Continue Application" at bounding box center [268, 397] width 182 height 34
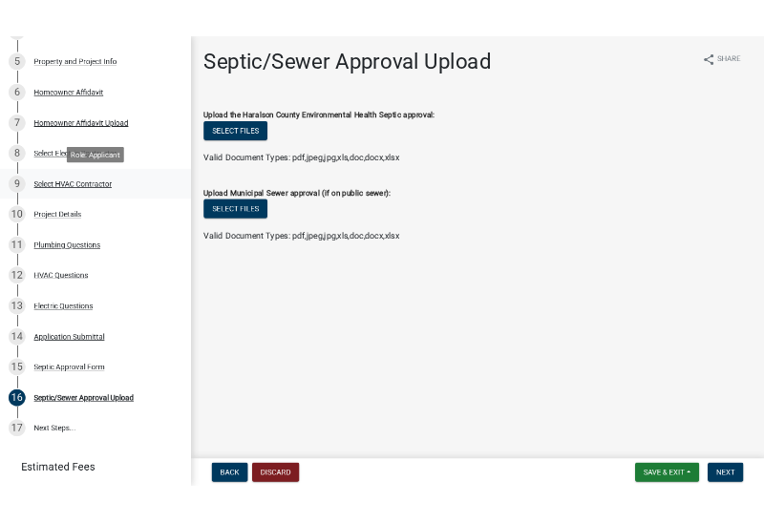
scroll to position [413, 0]
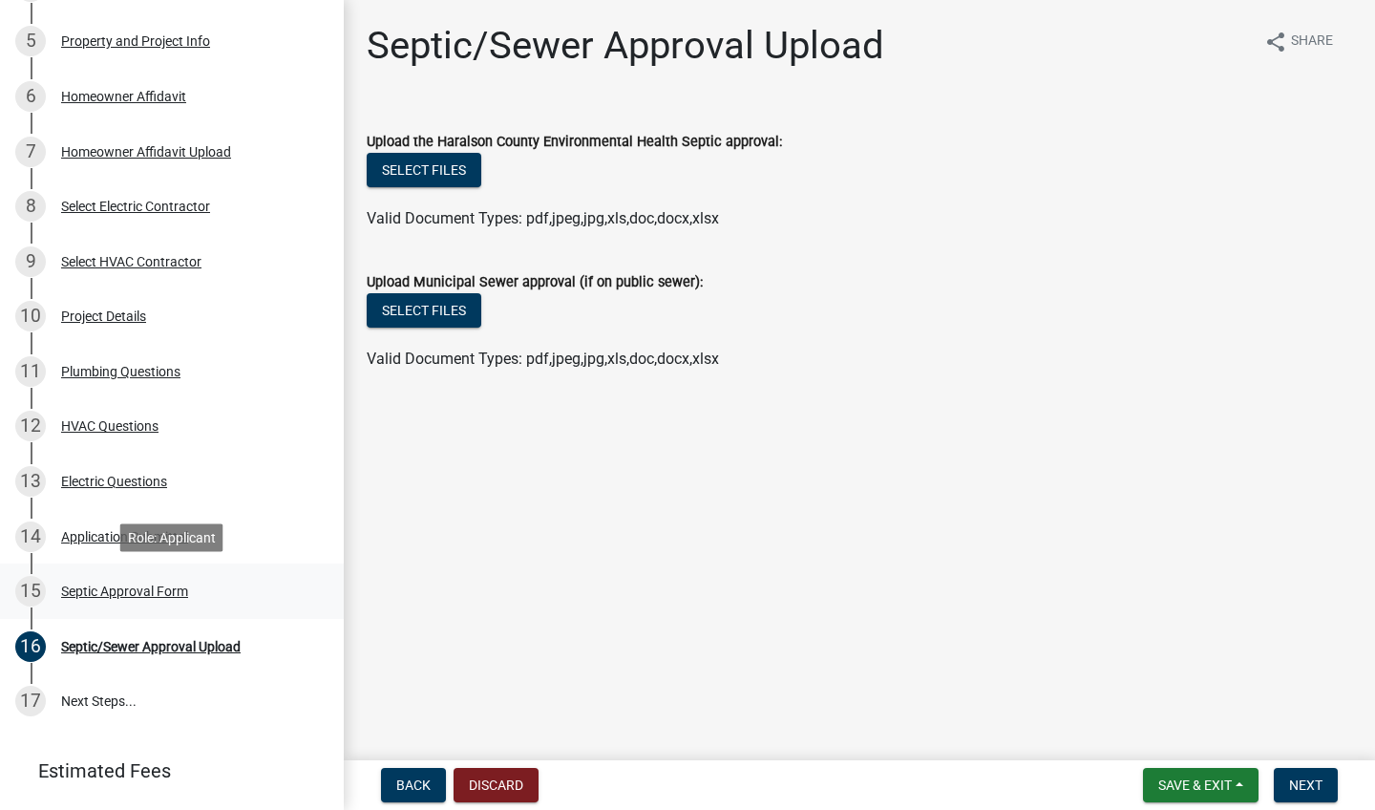
click at [108, 593] on div "Septic Approval Form" at bounding box center [124, 590] width 127 height 13
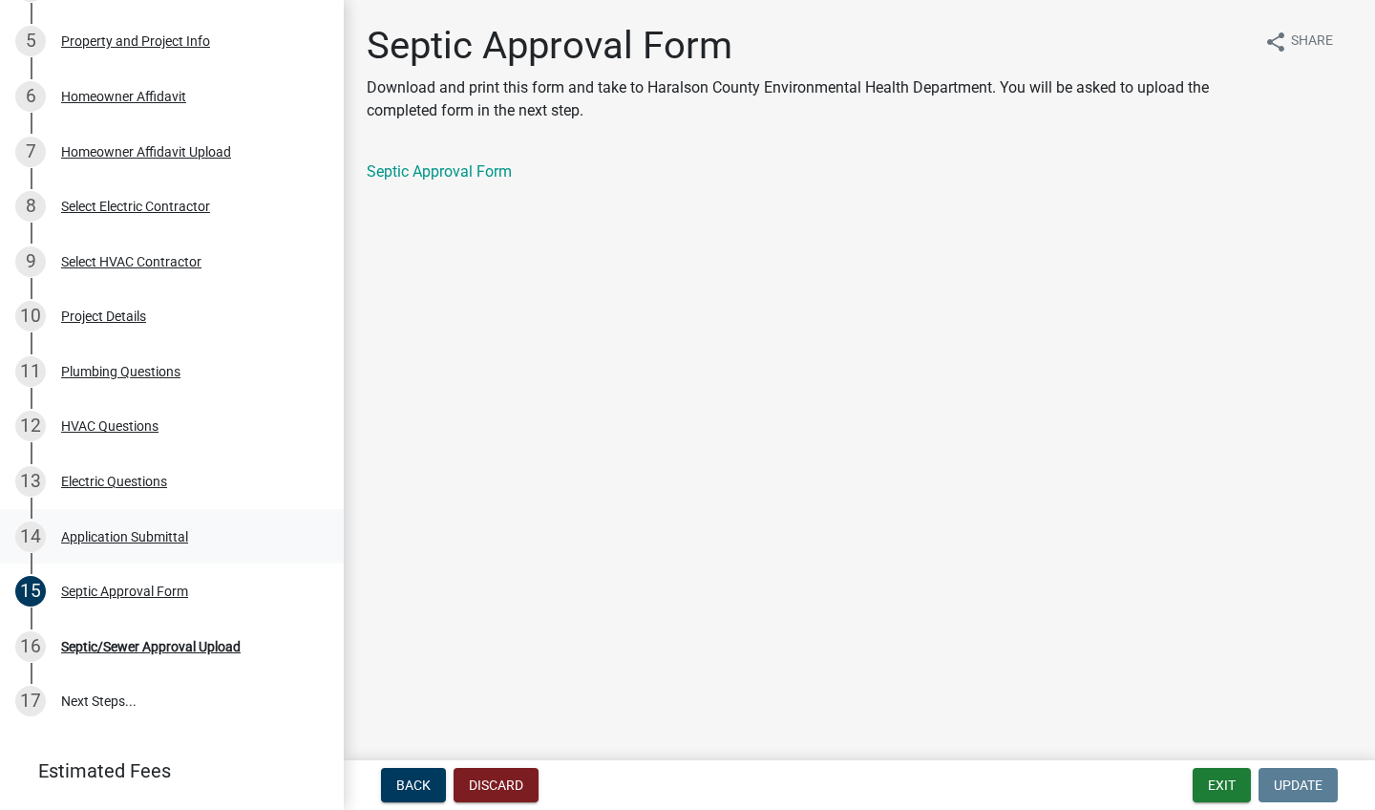
click at [123, 537] on div "Application Submittal" at bounding box center [124, 536] width 127 height 13
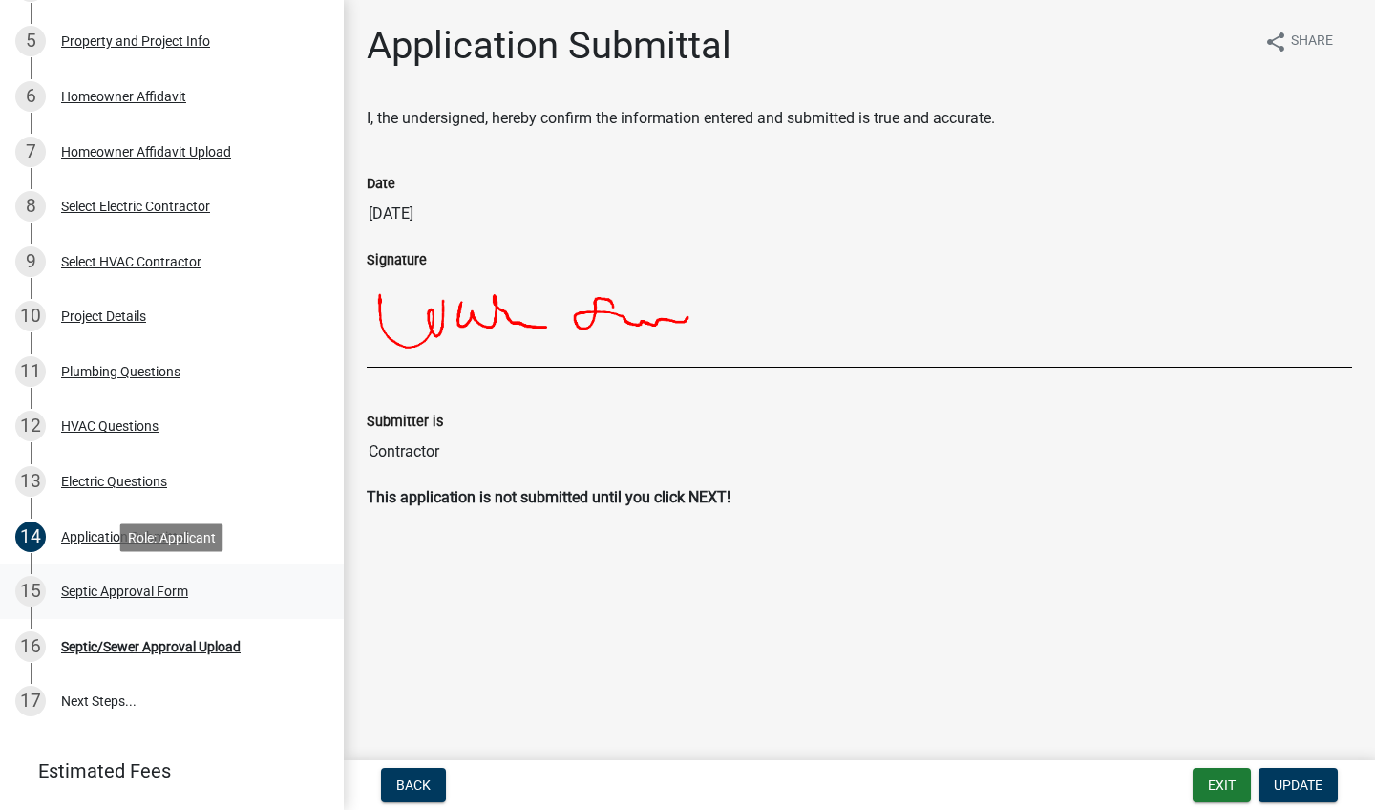
click at [94, 595] on div "Septic Approval Form" at bounding box center [124, 590] width 127 height 13
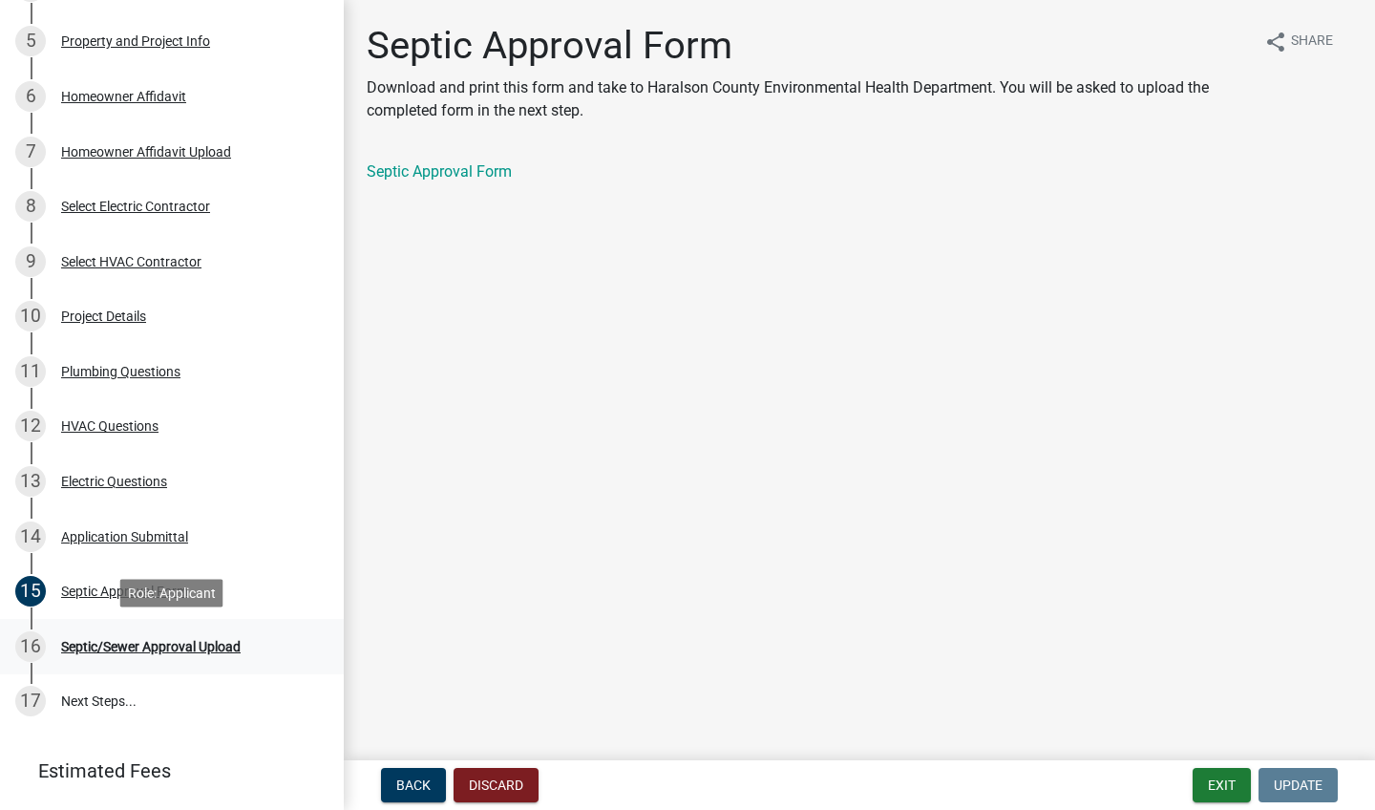
click at [101, 648] on div "Septic/Sewer Approval Upload" at bounding box center [150, 646] width 179 height 13
